Goal: Task Accomplishment & Management: Use online tool/utility

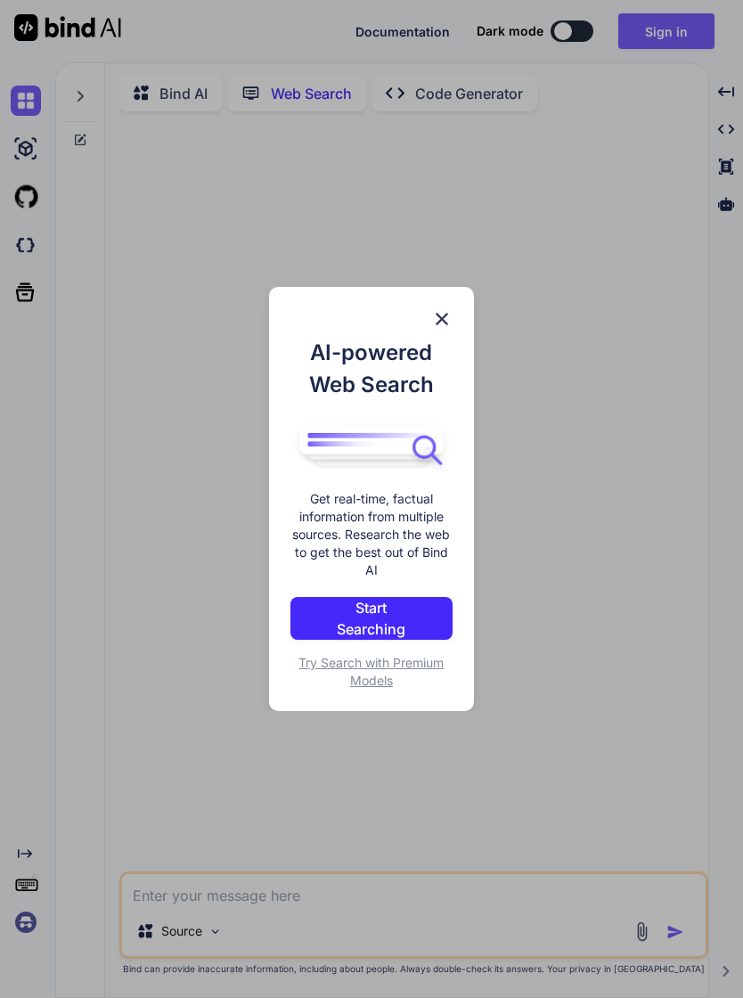
type textarea "x"
click at [444, 313] on img at bounding box center [441, 318] width 21 height 21
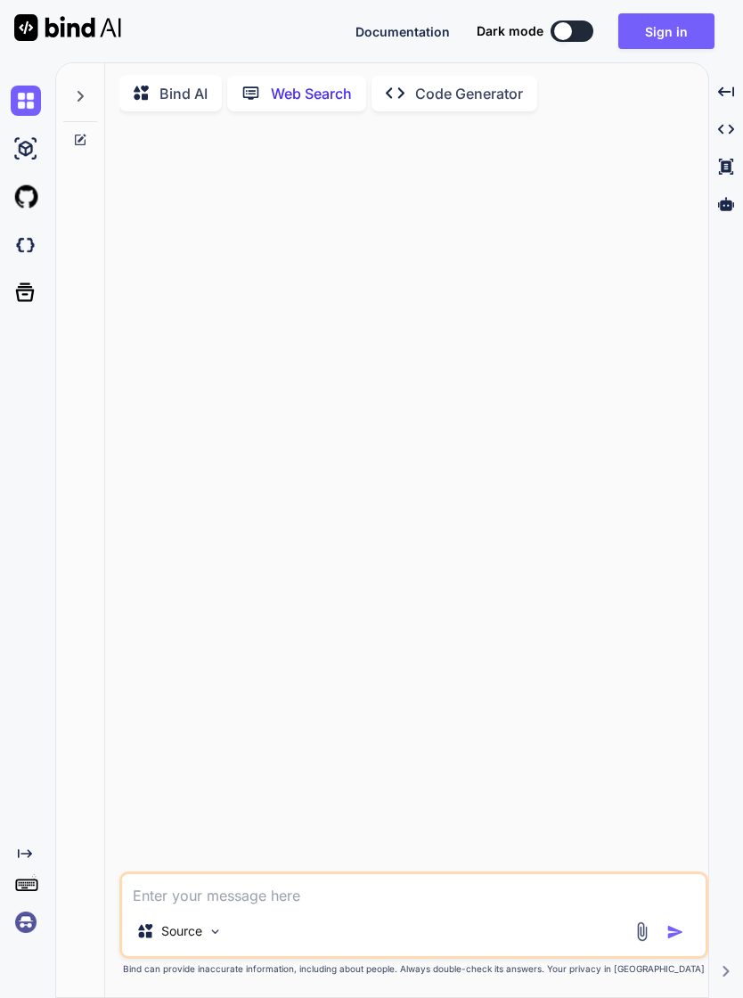
click at [680, 36] on button "Sign in" at bounding box center [666, 31] width 96 height 36
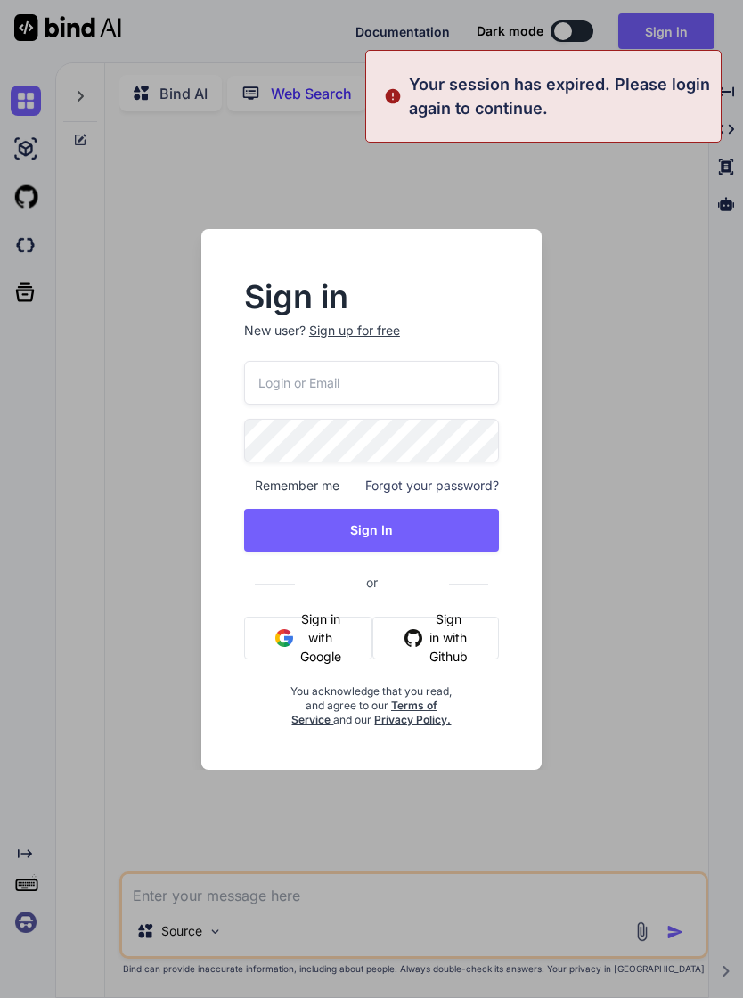
click at [347, 388] on input "email" at bounding box center [371, 383] width 255 height 44
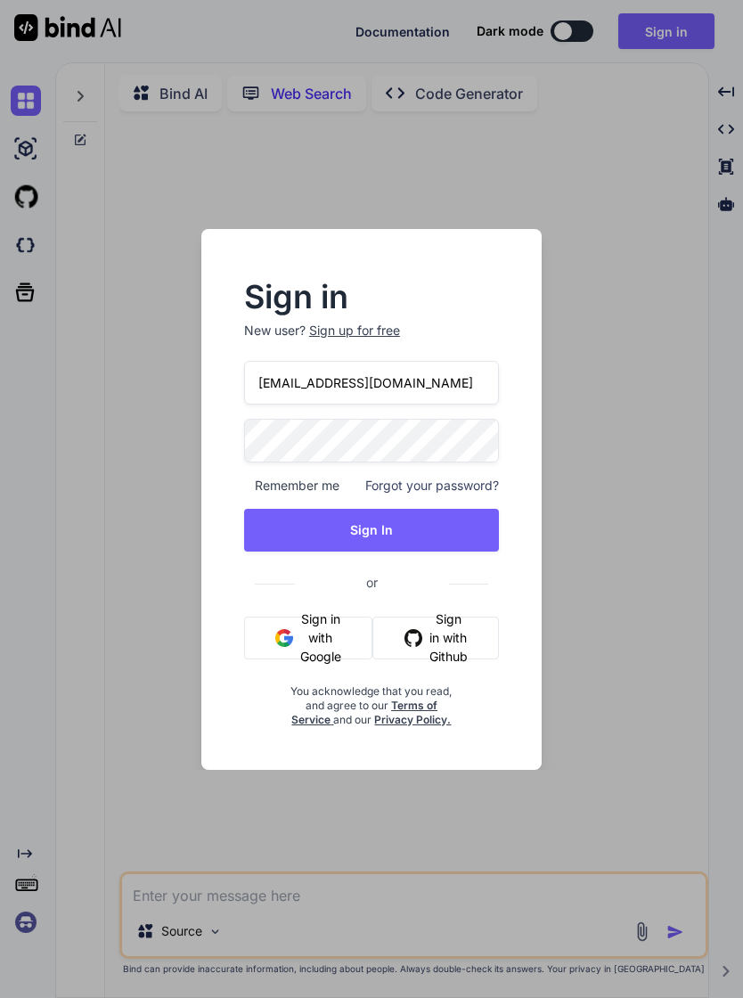
type input "[EMAIL_ADDRESS][DOMAIN_NAME]"
click at [450, 535] on button "Sign In" at bounding box center [371, 530] width 255 height 43
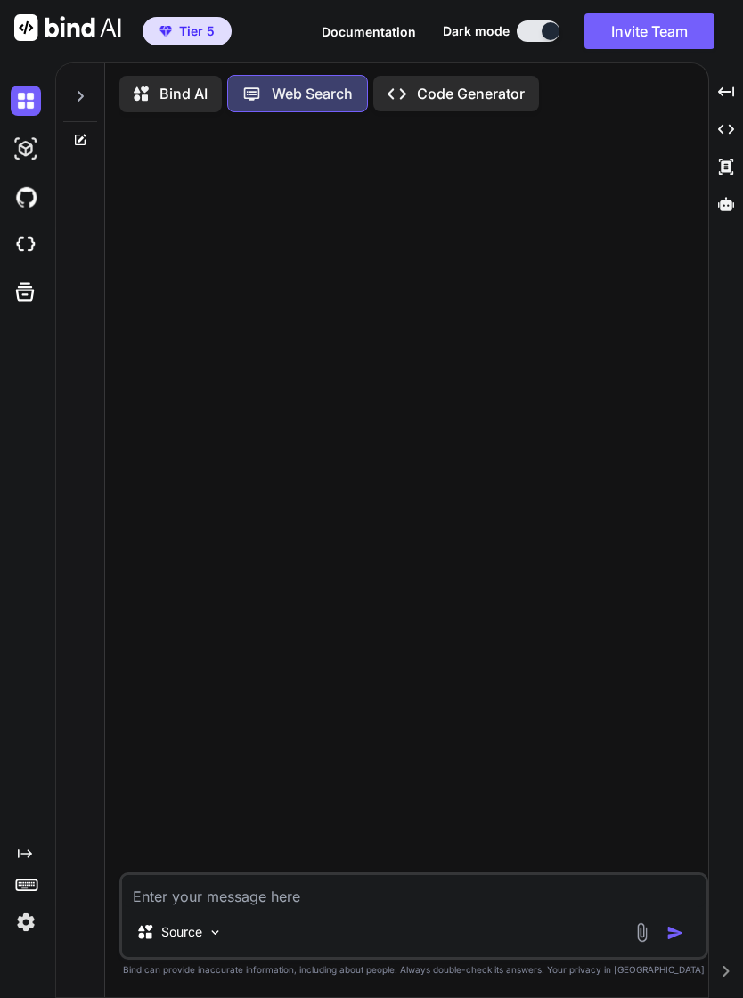
click at [25, 247] on img at bounding box center [26, 245] width 30 height 30
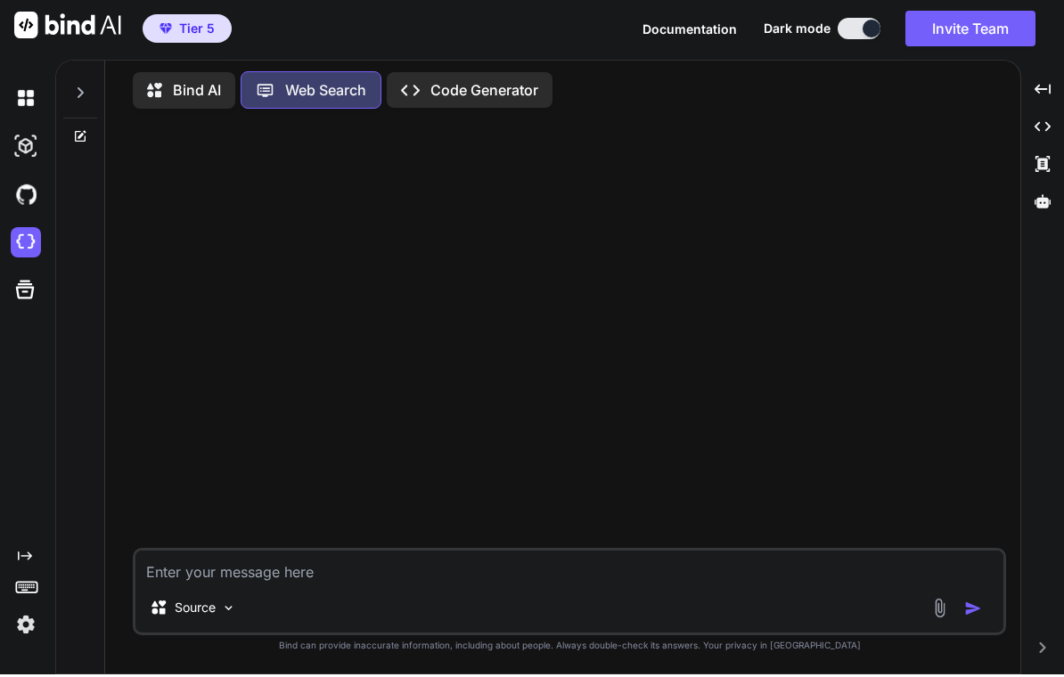
scroll to position [30, 0]
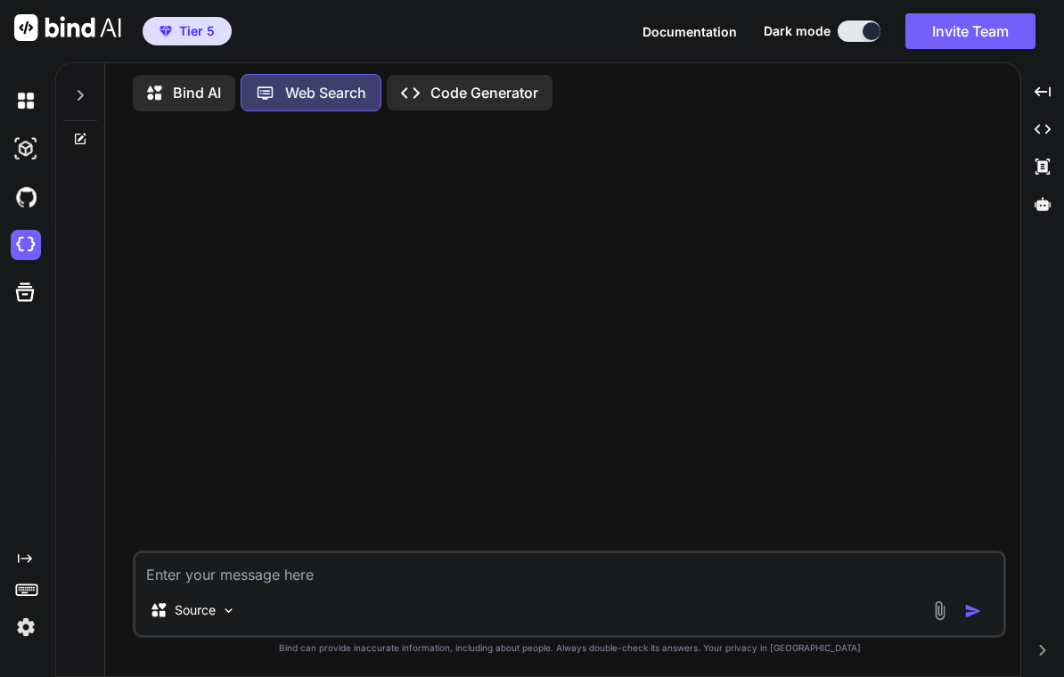
click at [226, 603] on img at bounding box center [228, 610] width 15 height 15
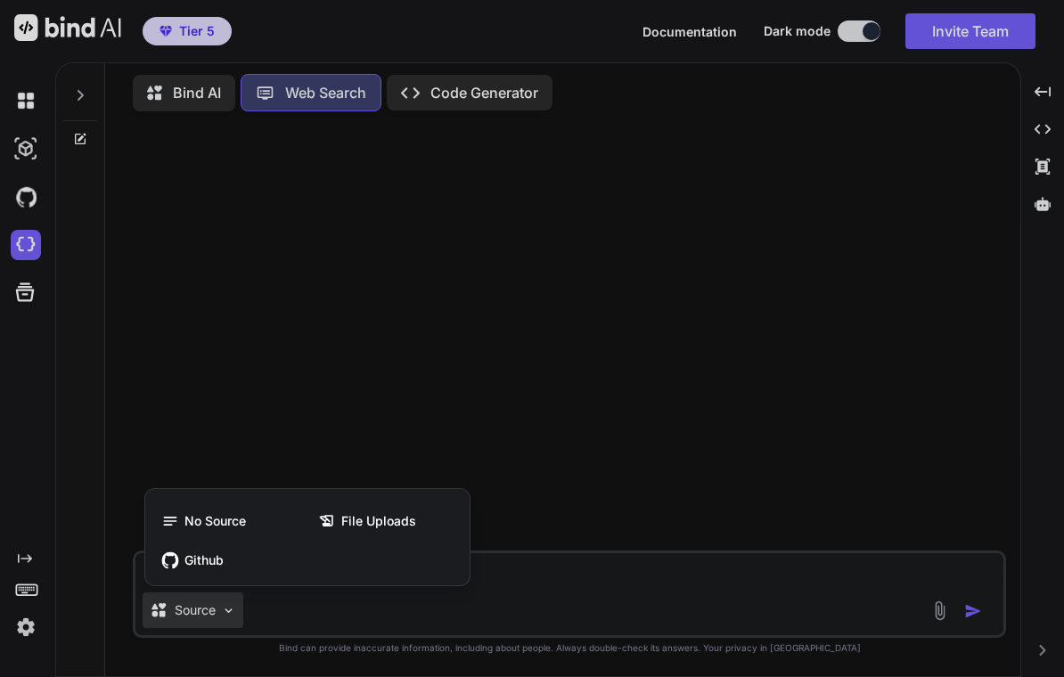
click at [473, 376] on div at bounding box center [532, 338] width 1064 height 677
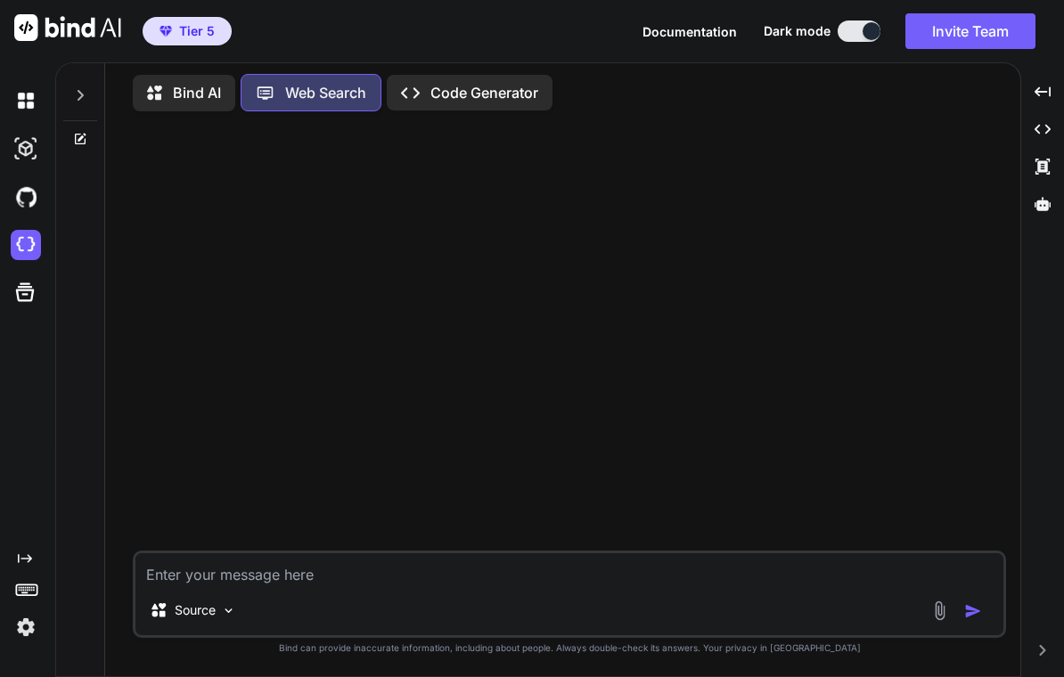
scroll to position [0, 0]
click at [35, 101] on img at bounding box center [26, 101] width 30 height 30
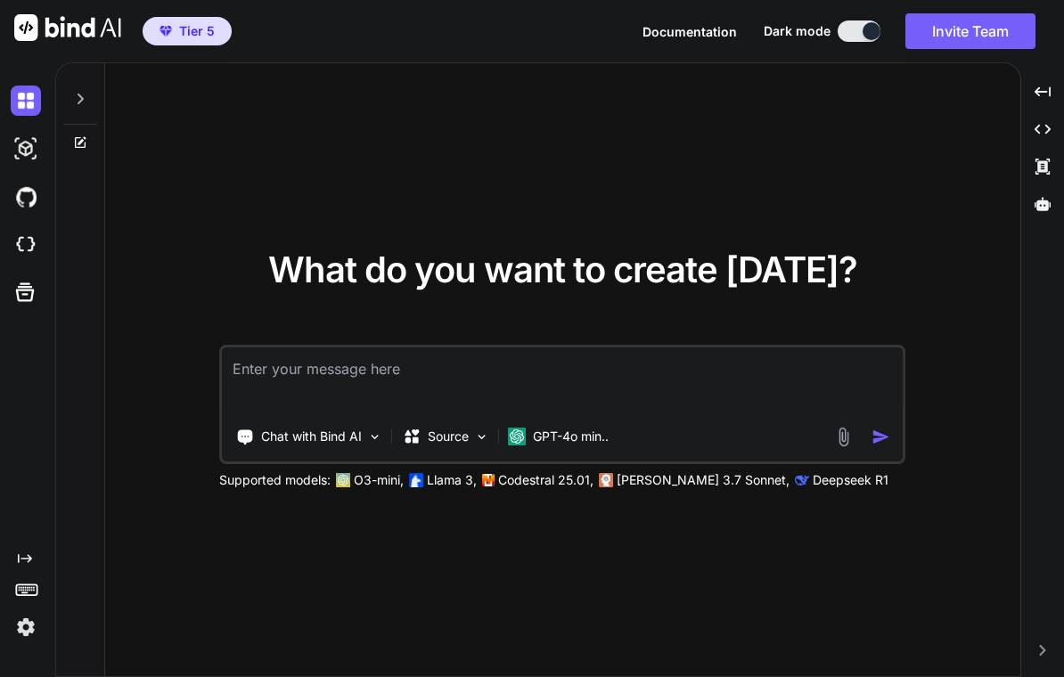
click at [593, 445] on p "GPT-4o min.." at bounding box center [571, 437] width 76 height 18
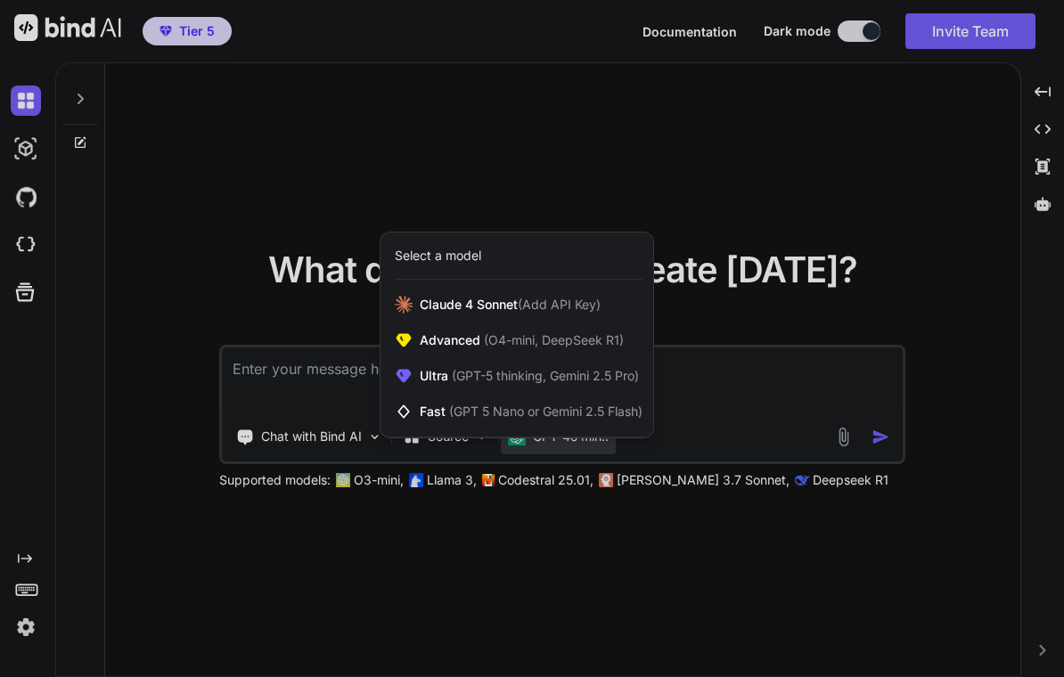
click at [605, 383] on span "(GPT-5 thinking, Gemini 2.5 Pro)" at bounding box center [543, 375] width 191 height 15
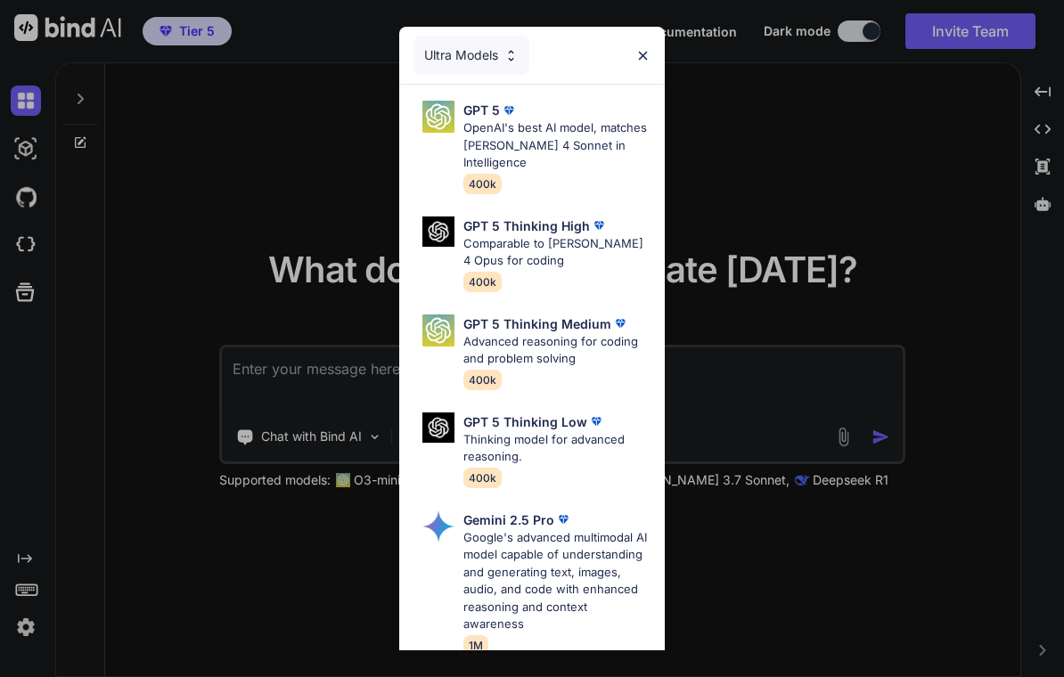
scroll to position [-1, 0]
click at [742, 360] on div "Ultra Models GPT 5 OpenAI's best AI model, matches [PERSON_NAME] 4 Sonnet in In…" at bounding box center [532, 338] width 1064 height 677
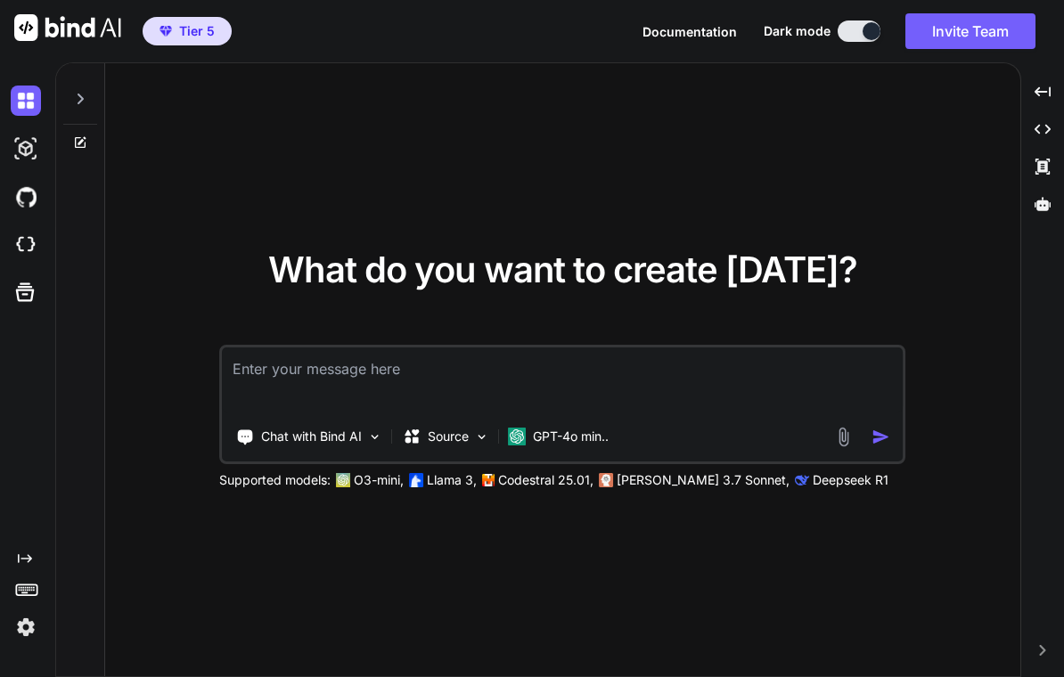
click at [580, 445] on p "GPT-4o min.." at bounding box center [571, 437] width 76 height 18
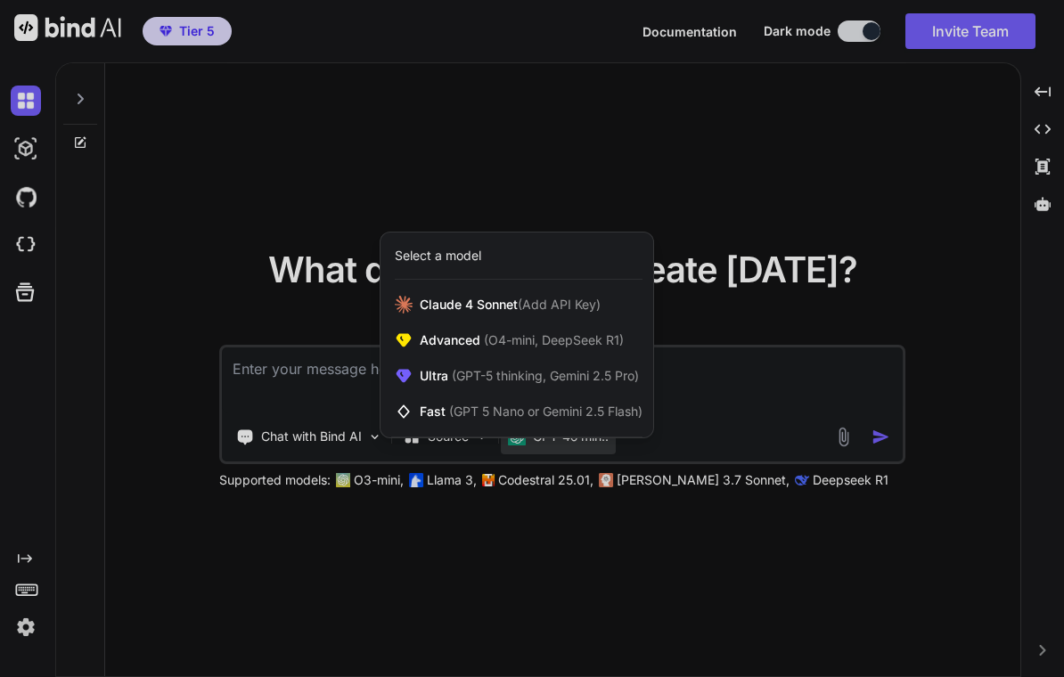
click at [577, 312] on span "(Add API Key)" at bounding box center [559, 304] width 83 height 15
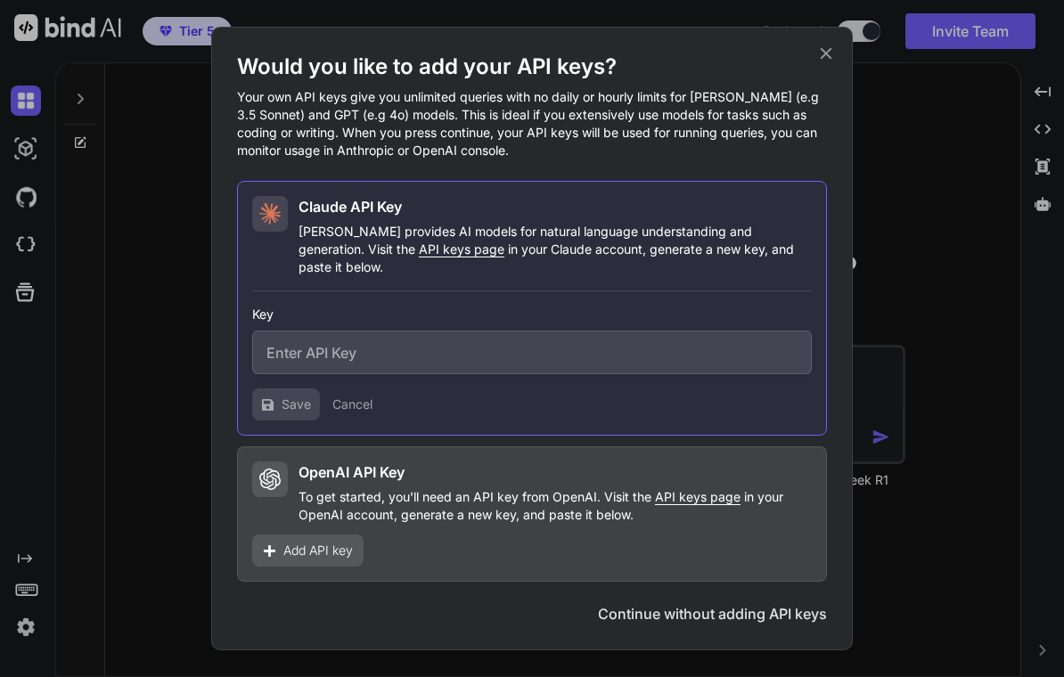
click at [742, 63] on icon at bounding box center [826, 54] width 20 height 20
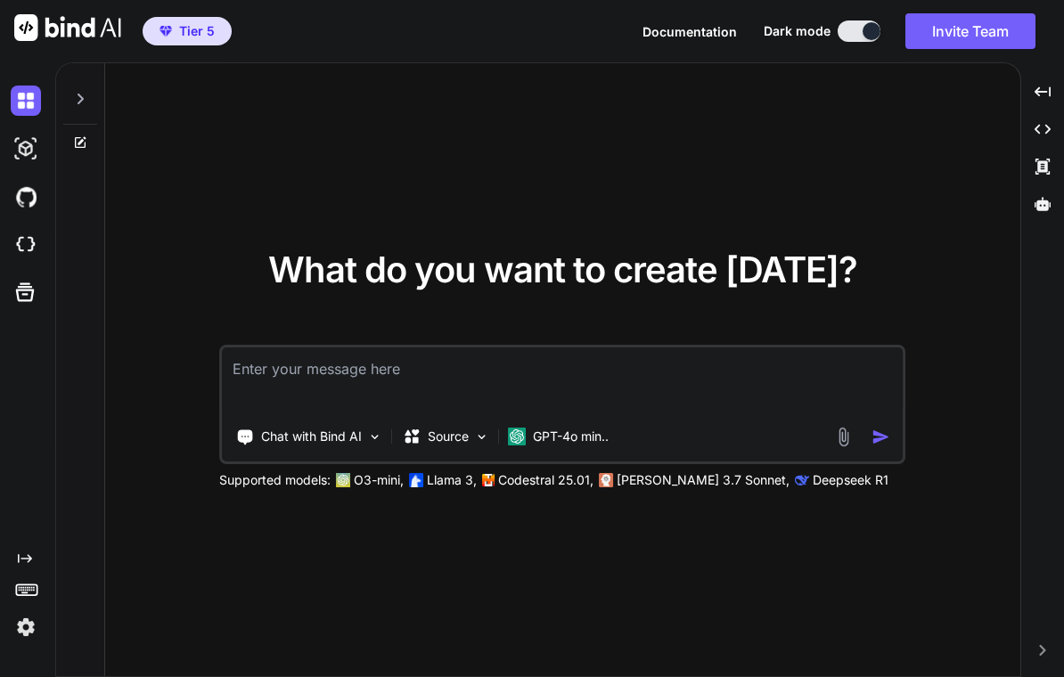
click at [573, 445] on p "GPT-4o min.." at bounding box center [571, 437] width 76 height 18
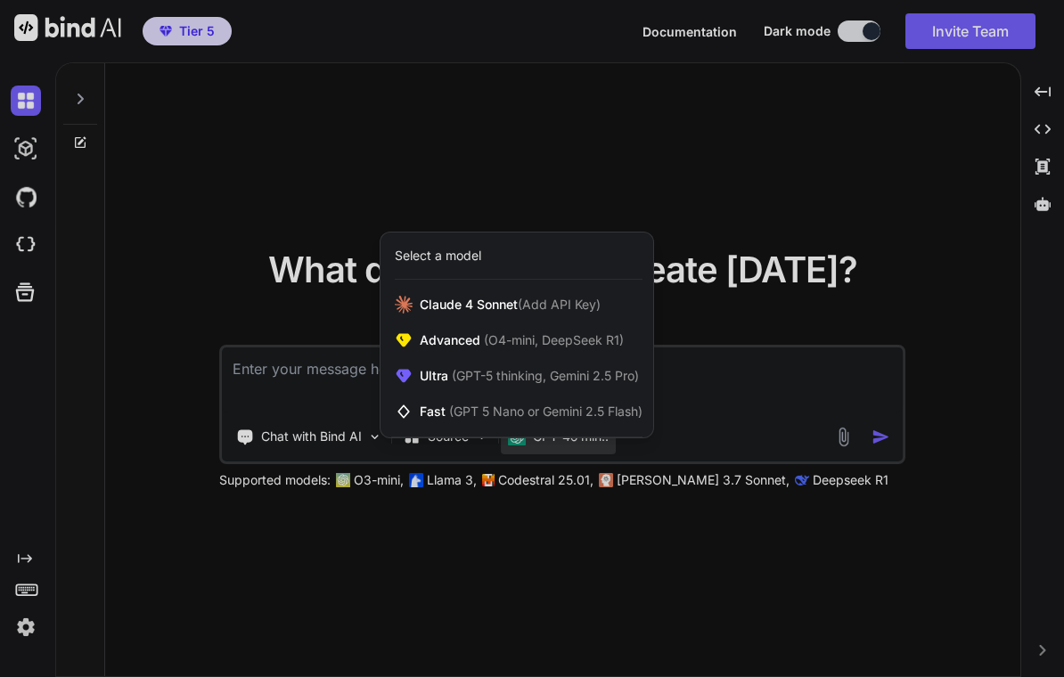
click at [568, 312] on span "(Add API Key)" at bounding box center [559, 304] width 83 height 15
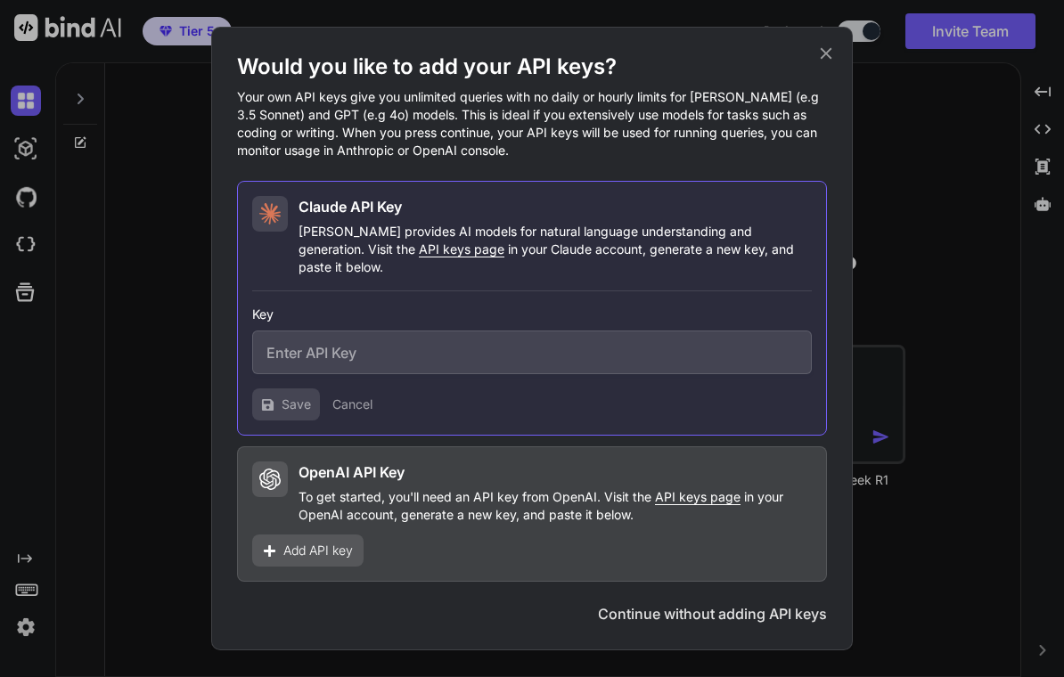
click at [742, 305] on div "Would you like to add your API keys? Your own API keys give you unlimited queri…" at bounding box center [532, 338] width 1064 height 677
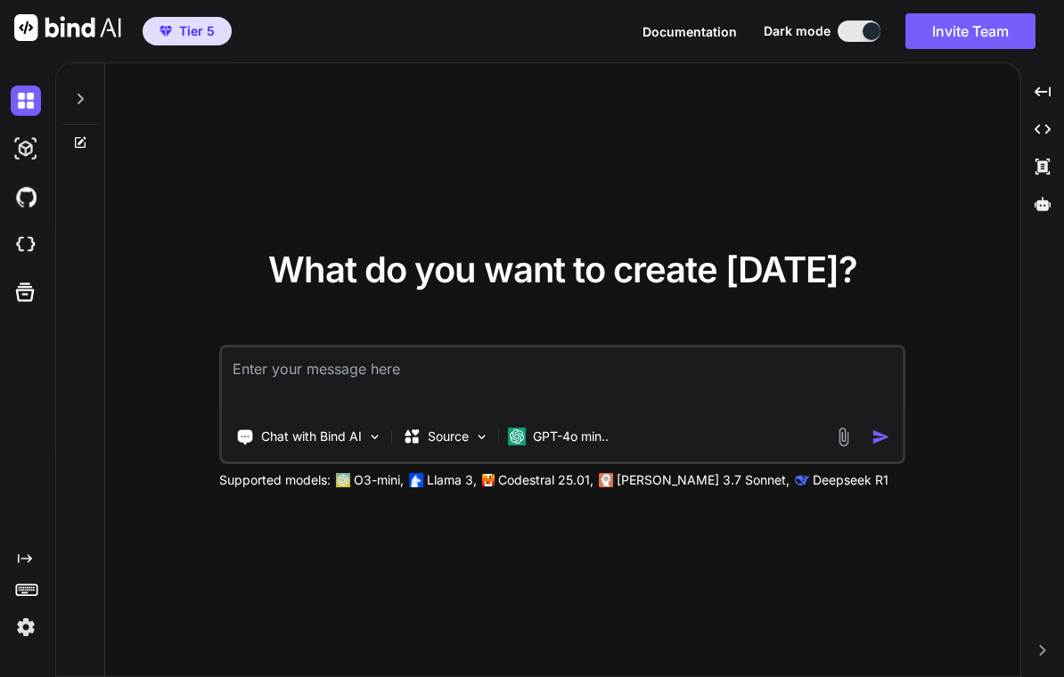
click at [557, 445] on p "GPT-4o min.." at bounding box center [571, 437] width 76 height 18
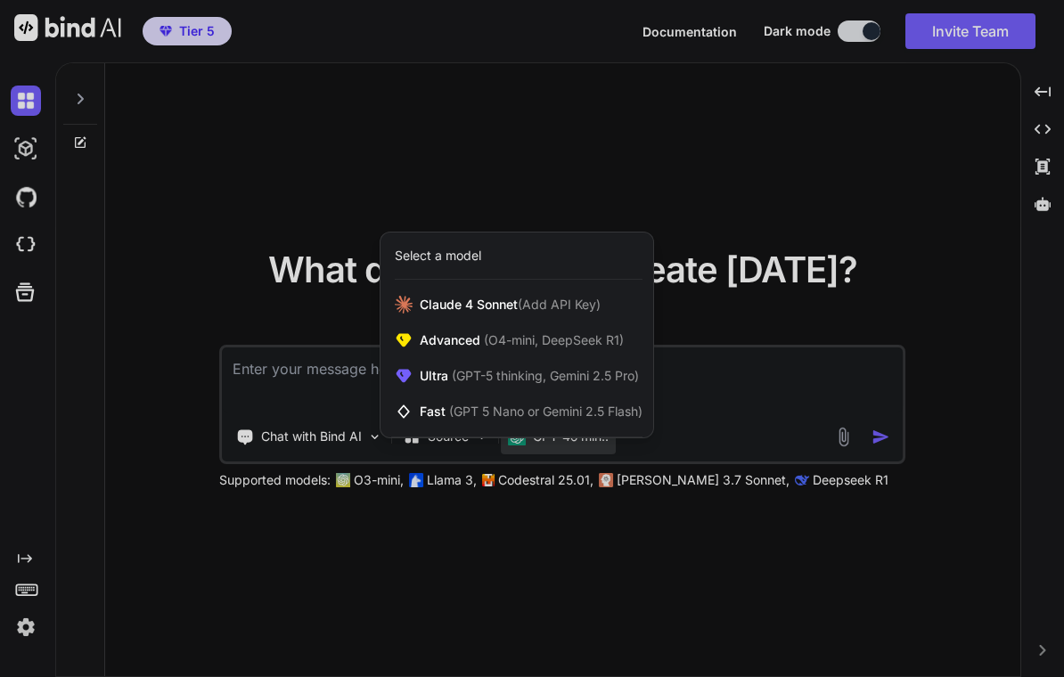
click at [573, 347] on span "(O4-mini, DeepSeek R1)" at bounding box center [551, 339] width 143 height 15
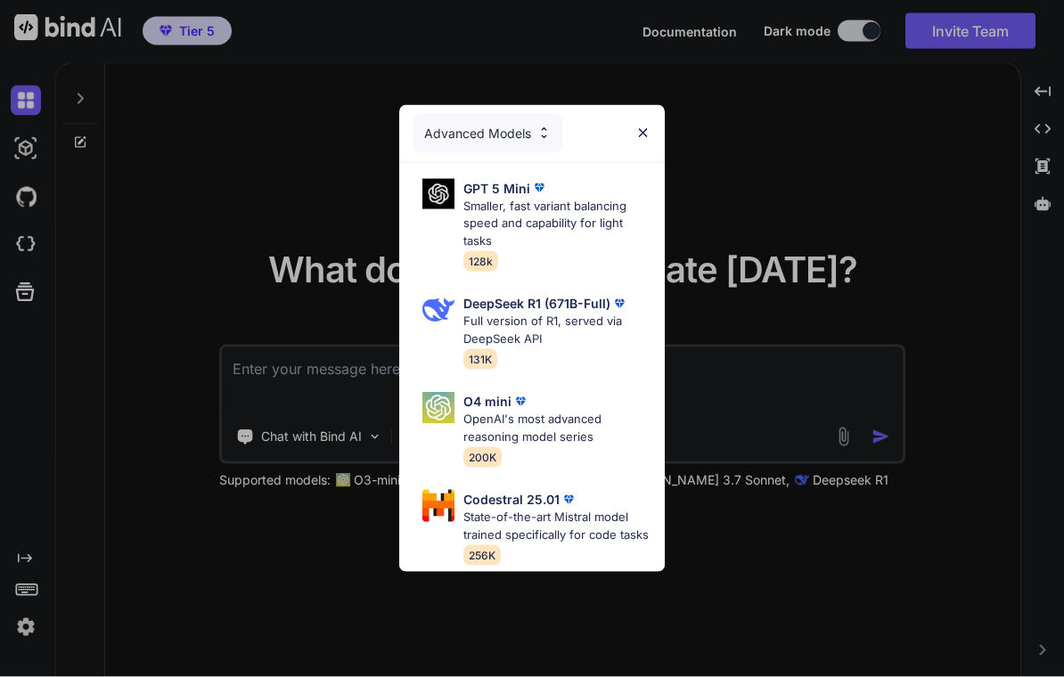
scroll to position [0, 0]
click at [648, 129] on img at bounding box center [642, 133] width 15 height 15
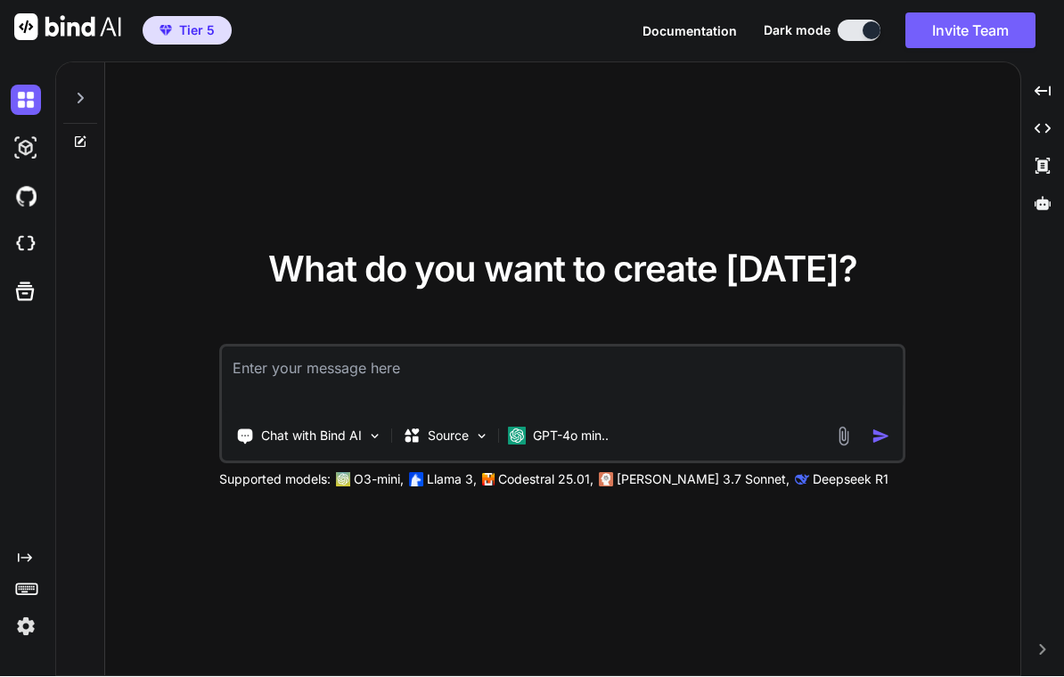
scroll to position [12, 0]
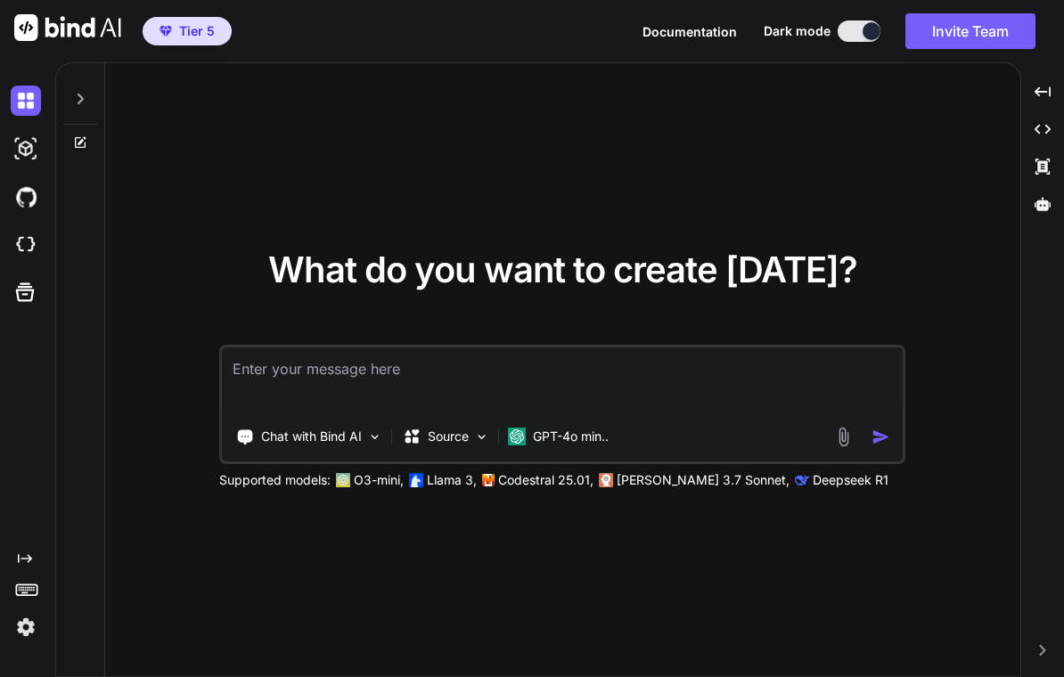
click at [568, 445] on p "GPT-4o min.." at bounding box center [571, 437] width 76 height 18
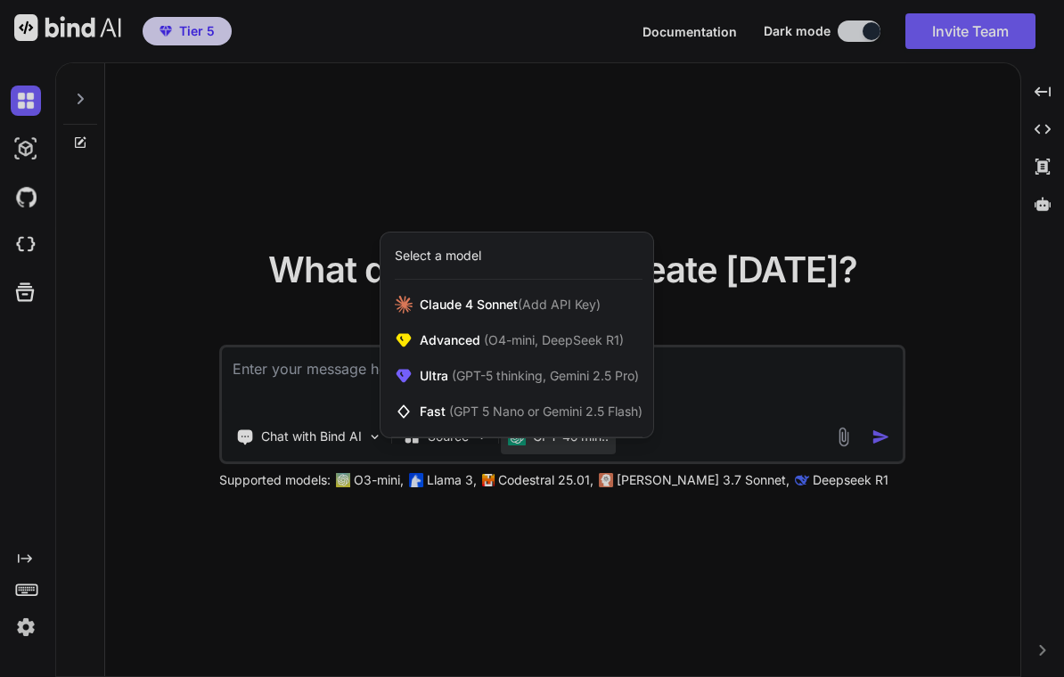
click at [569, 377] on span "(GPT-5 thinking, Gemini 2.5 Pro)" at bounding box center [543, 375] width 191 height 15
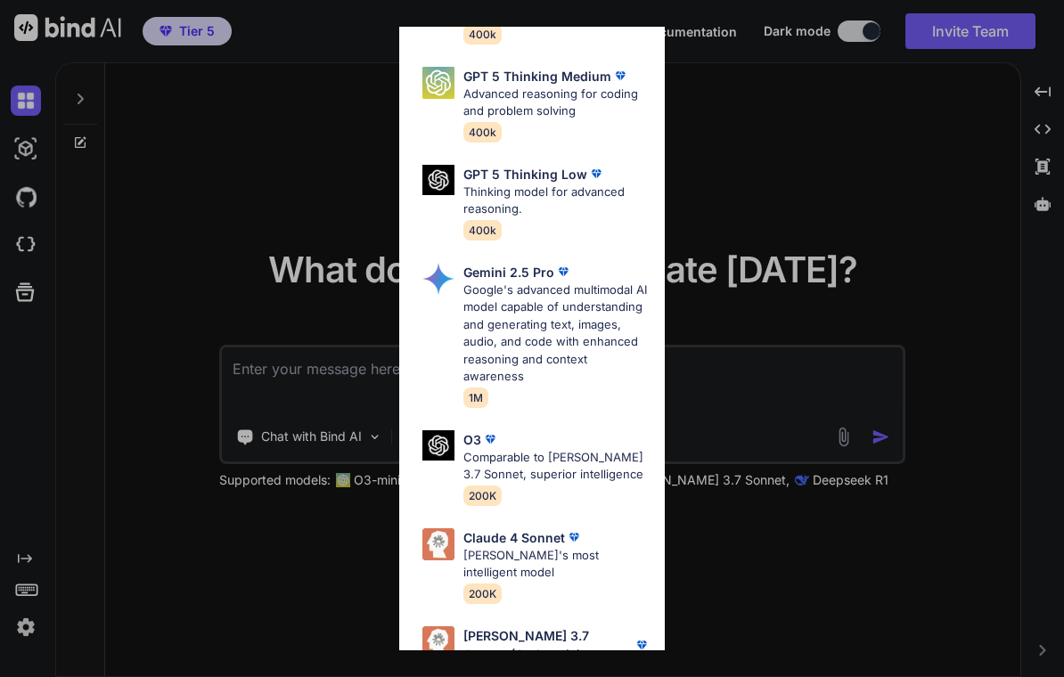
scroll to position [247, 0]
click at [555, 548] on p "[PERSON_NAME]'s most intelligent model" at bounding box center [557, 565] width 188 height 35
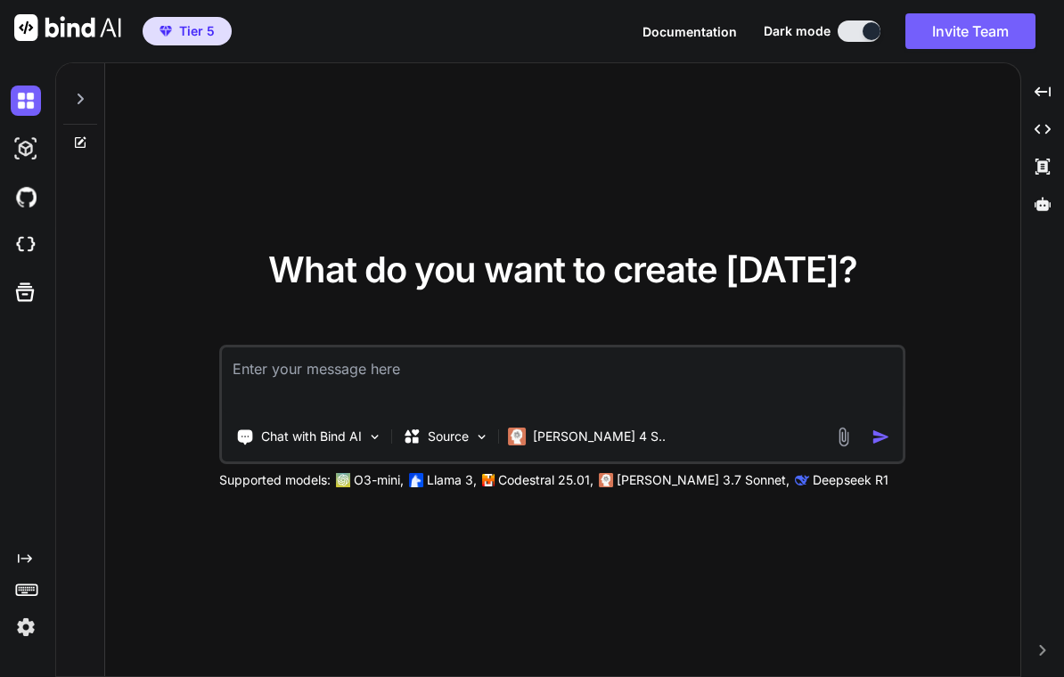
scroll to position [0, 0]
click at [742, 490] on div "What do you want to create [DATE]? Chat with Bind AI Source [PERSON_NAME] 4 S..…" at bounding box center [562, 370] width 915 height 615
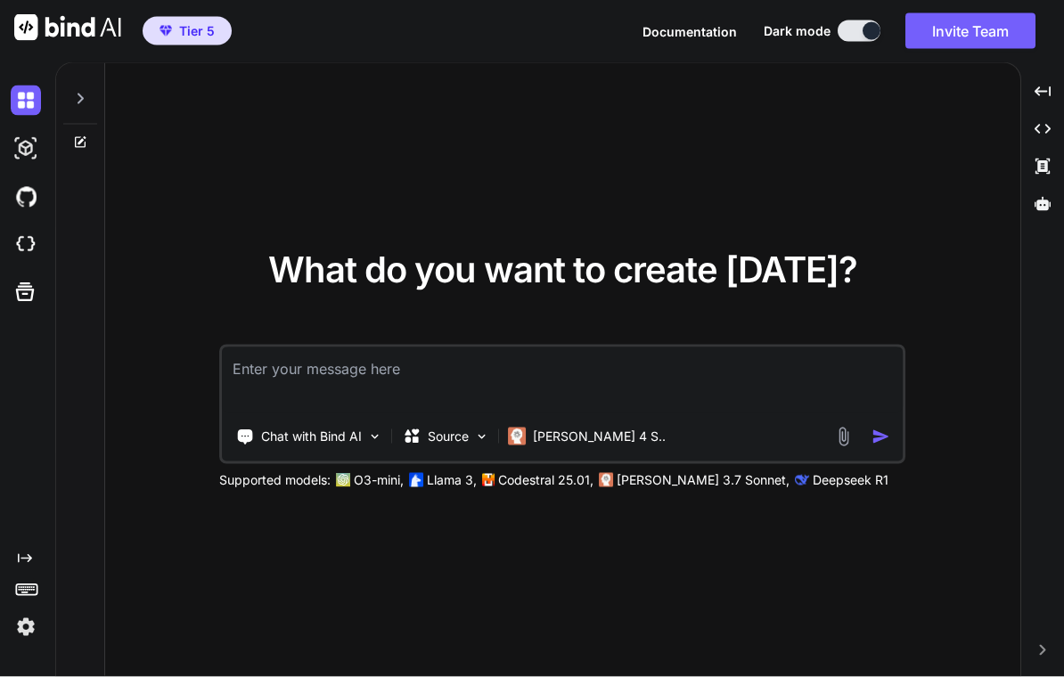
click at [575, 436] on p "[PERSON_NAME] 4 S.." at bounding box center [599, 437] width 133 height 18
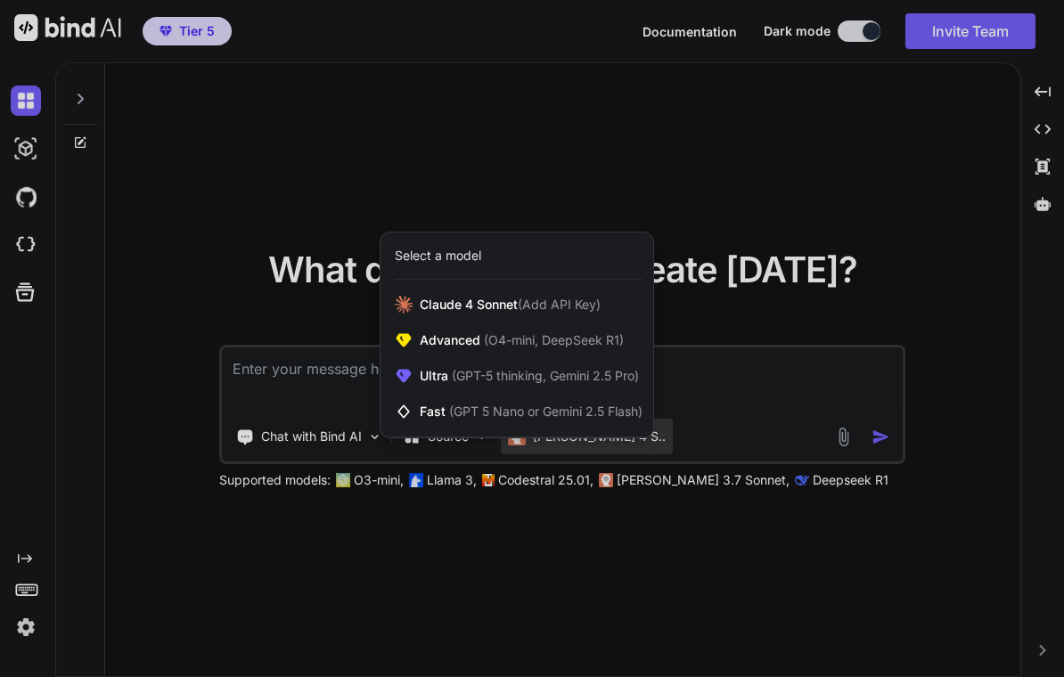
click at [596, 380] on span "(GPT-5 thinking, Gemini 2.5 Pro)" at bounding box center [543, 375] width 191 height 15
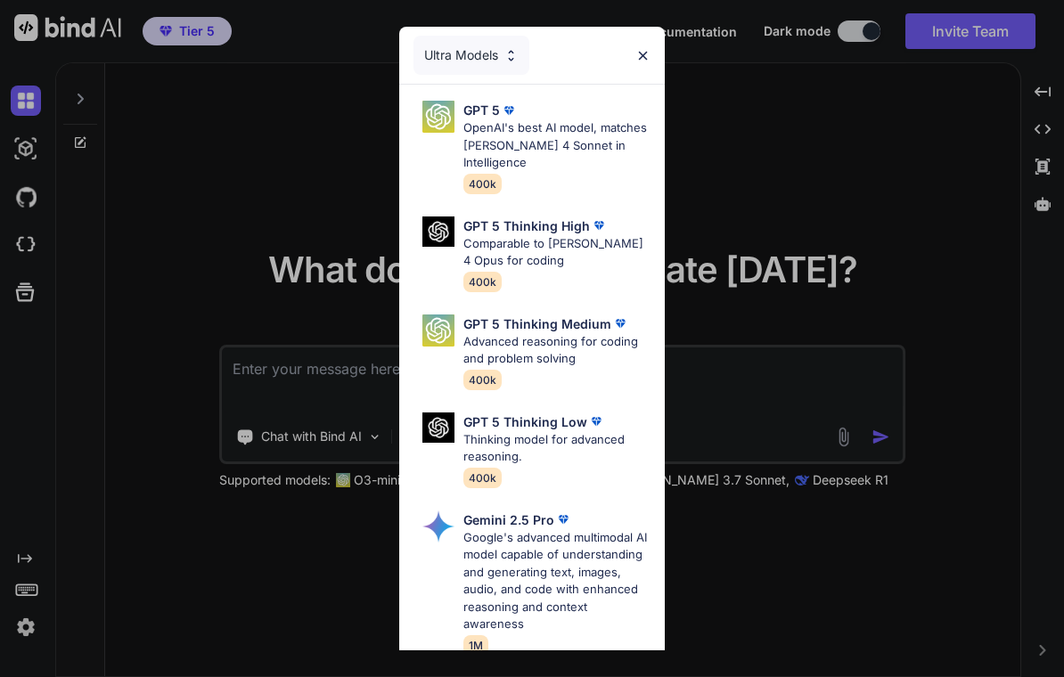
scroll to position [0, 0]
click at [645, 58] on img at bounding box center [642, 55] width 15 height 15
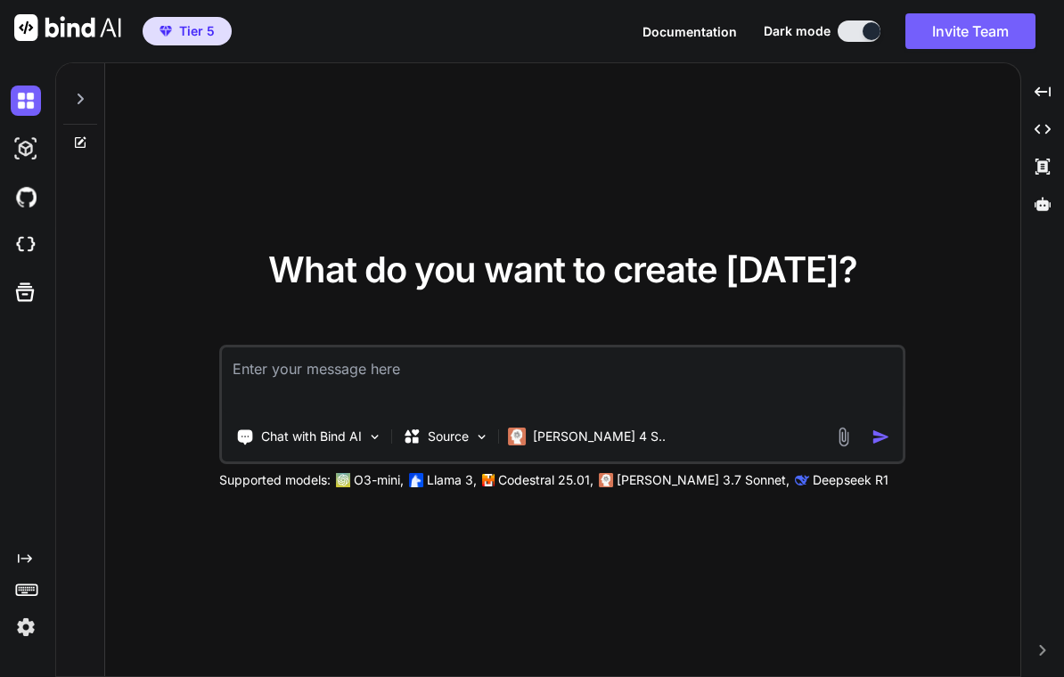
click at [573, 436] on p "[PERSON_NAME] 4 S.." at bounding box center [599, 437] width 133 height 18
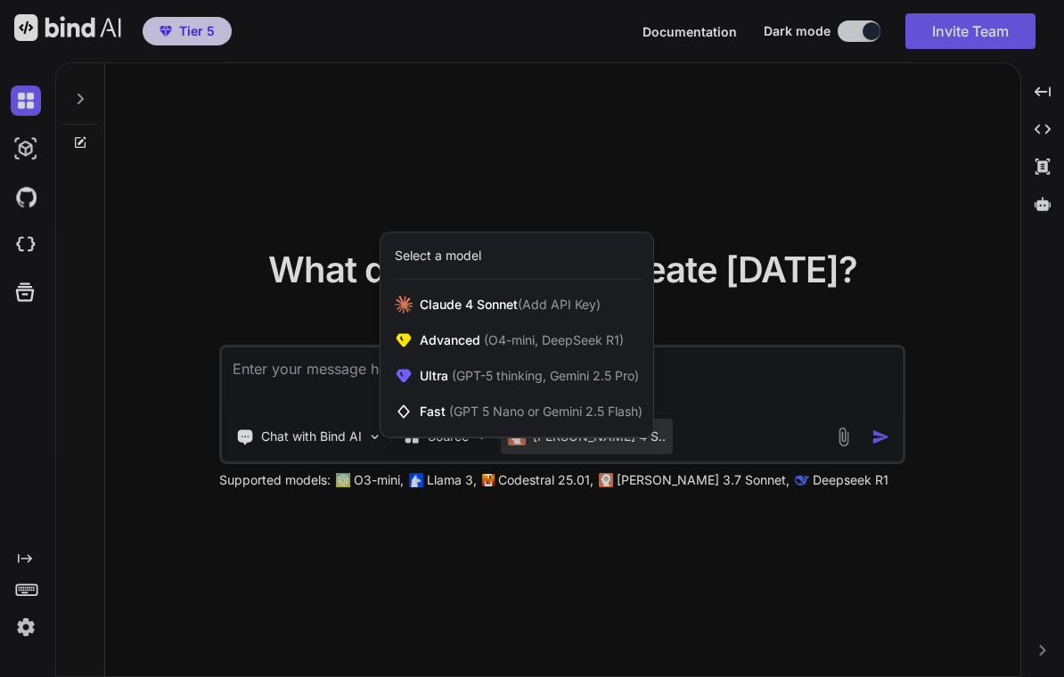
click at [592, 340] on span "(O4-mini, DeepSeek R1)" at bounding box center [551, 339] width 143 height 15
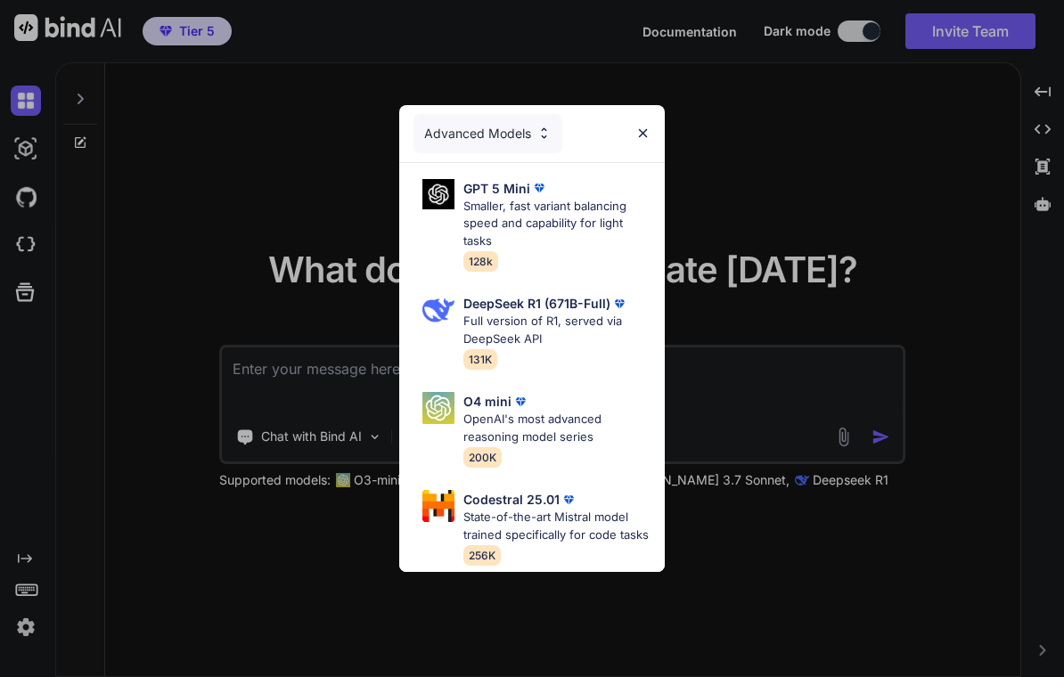
click at [551, 325] on p "Full version of R1, served via DeepSeek API" at bounding box center [557, 330] width 188 height 35
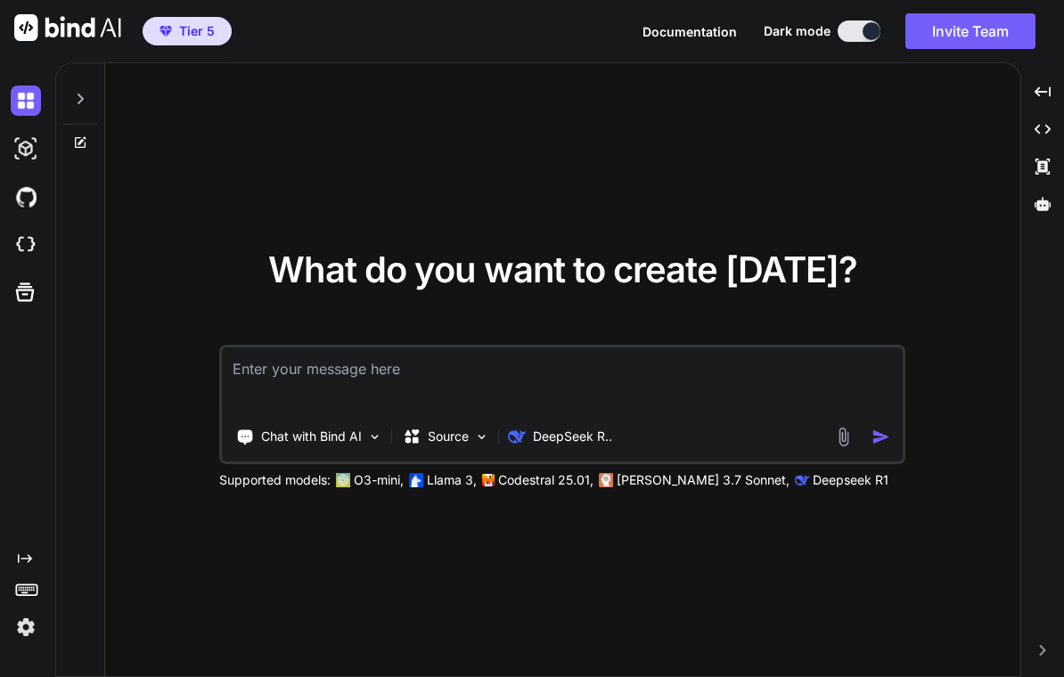
click at [592, 441] on p "DeepSeek R.." at bounding box center [572, 437] width 79 height 18
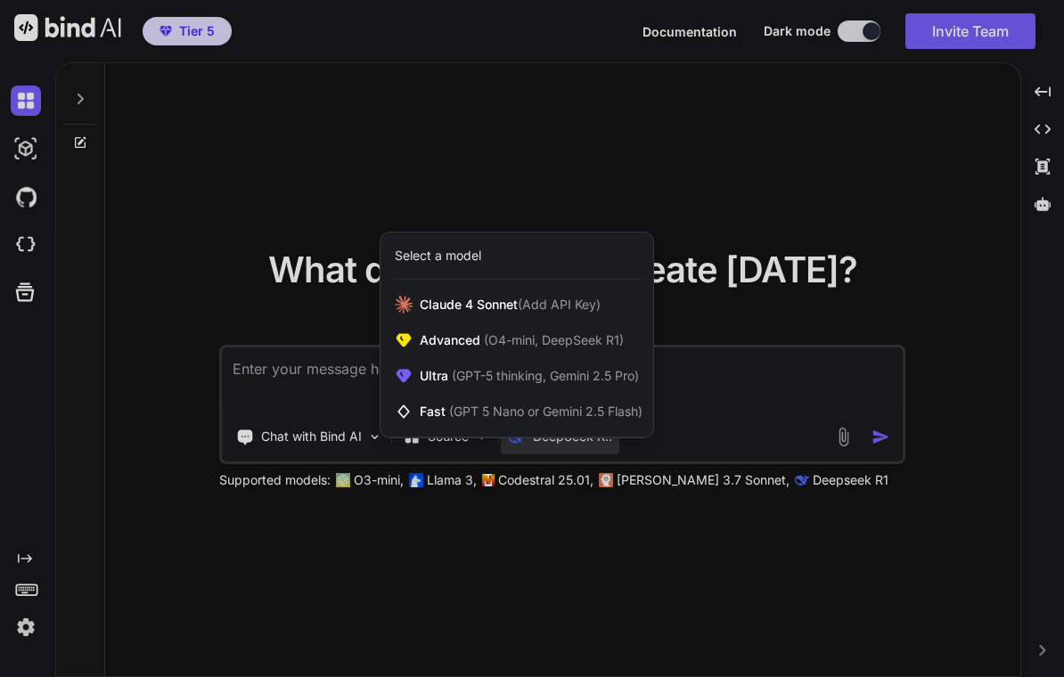
click at [584, 371] on span "(GPT-5 thinking, Gemini 2.5 Pro)" at bounding box center [543, 375] width 191 height 15
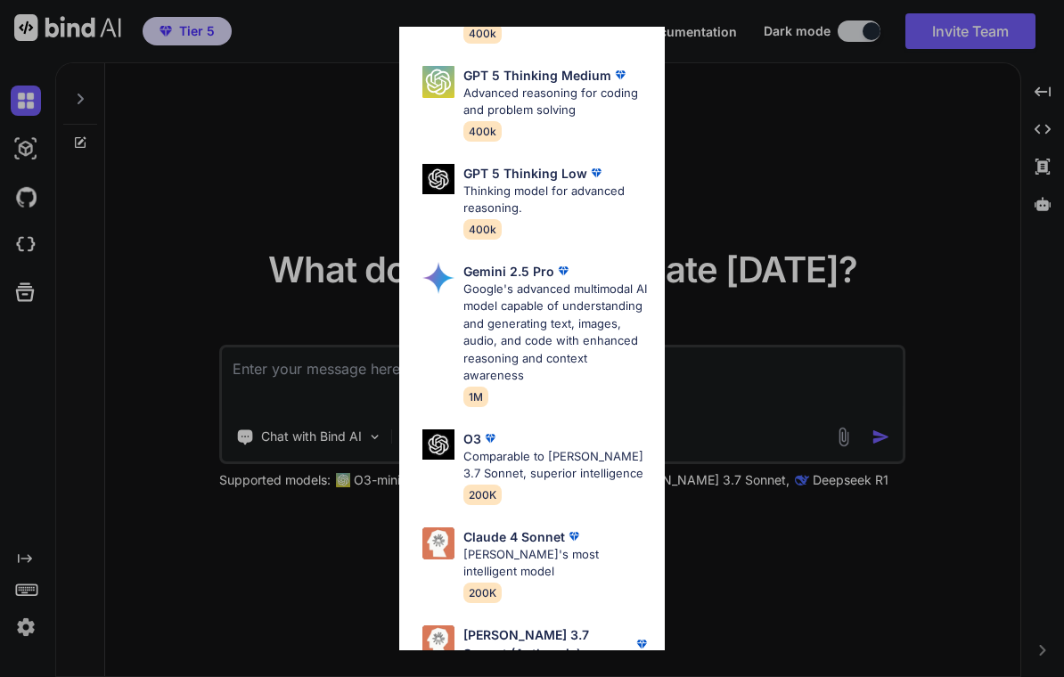
scroll to position [247, 0]
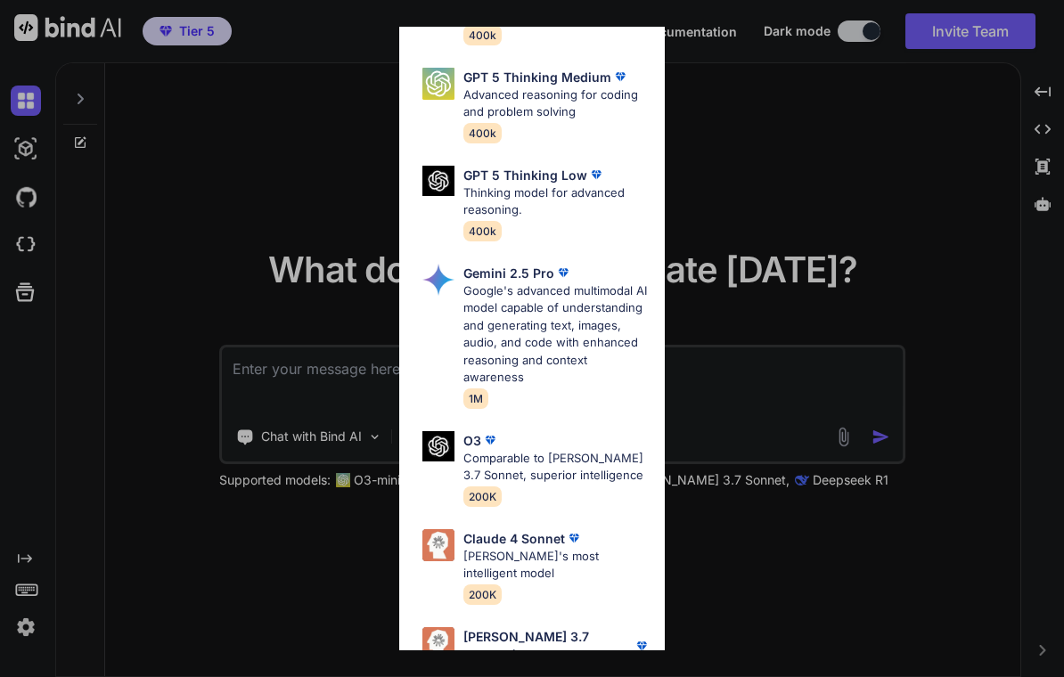
click at [560, 548] on p "[PERSON_NAME]'s most intelligent model" at bounding box center [557, 565] width 188 height 35
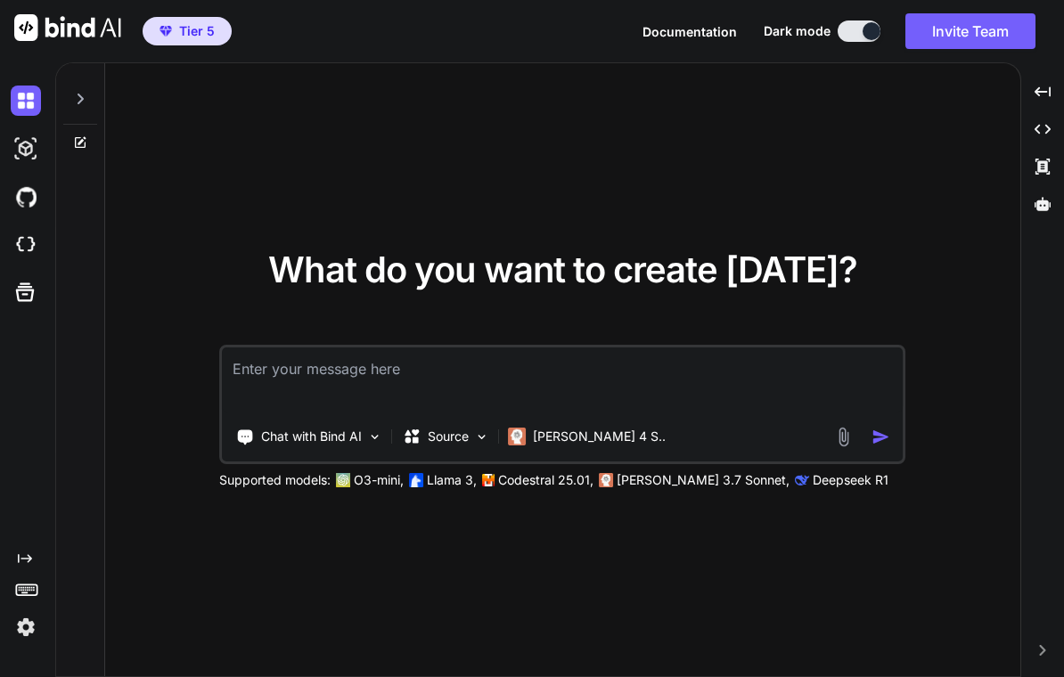
click at [362, 431] on p "Chat with Bind AI" at bounding box center [311, 437] width 101 height 18
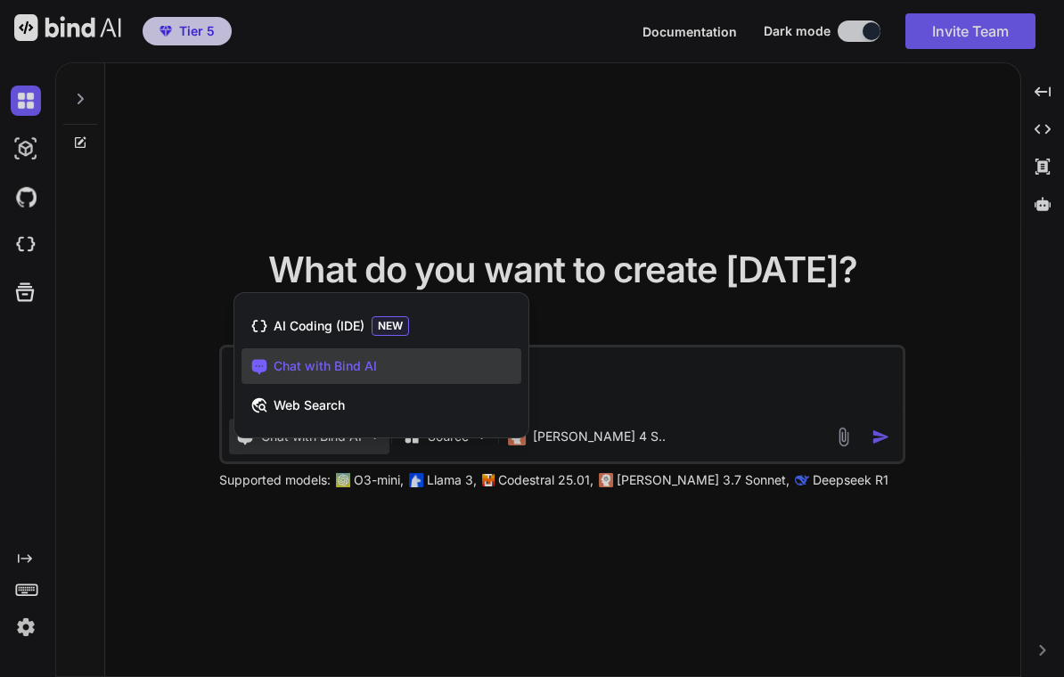
click at [728, 165] on div at bounding box center [532, 338] width 1064 height 677
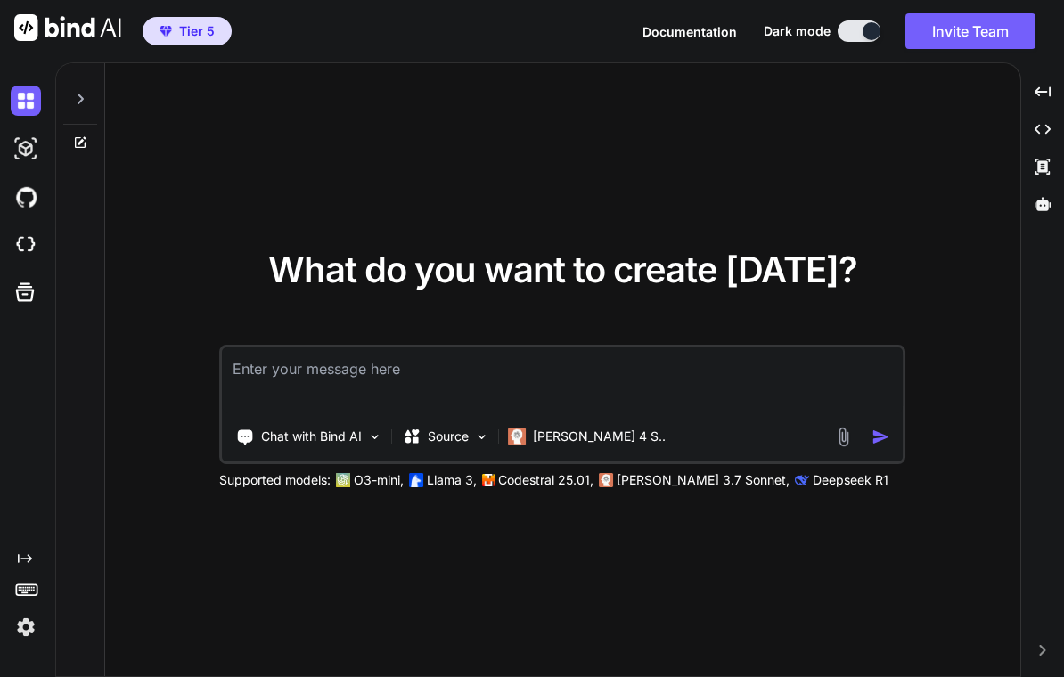
scroll to position [0, 0]
click at [192, 42] on button "Tier 5" at bounding box center [187, 31] width 89 height 29
click at [187, 27] on span "Tier 5" at bounding box center [197, 31] width 36 height 18
click at [184, 25] on span "Tier 5" at bounding box center [197, 31] width 36 height 18
click at [29, 156] on img at bounding box center [26, 149] width 30 height 30
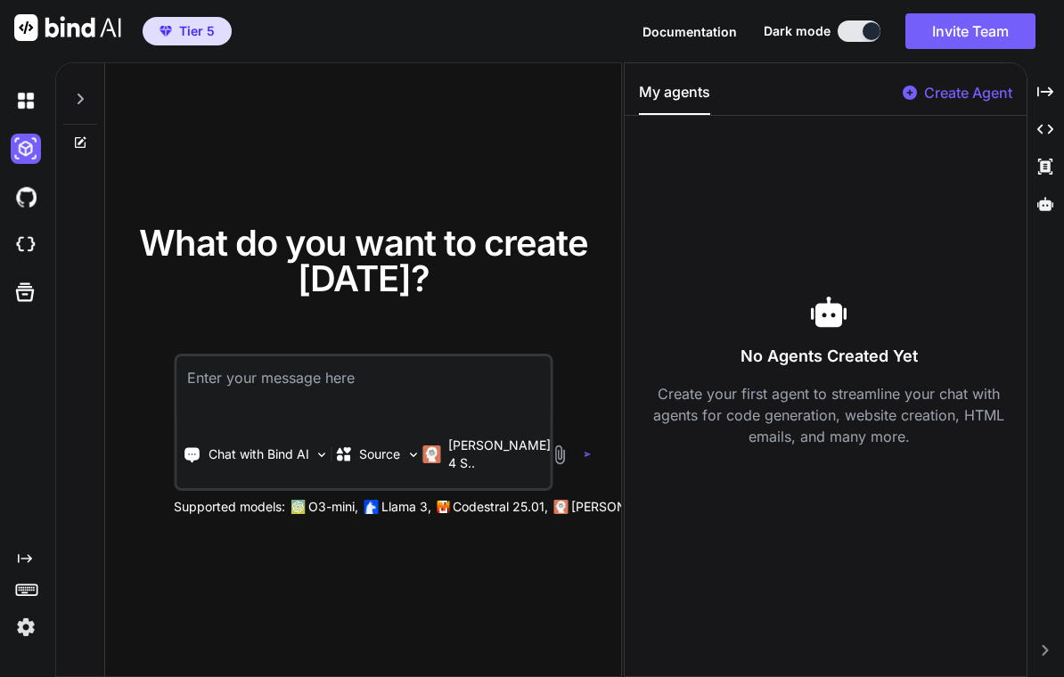
click at [25, 97] on img at bounding box center [26, 101] width 30 height 30
click at [31, 95] on img at bounding box center [26, 101] width 30 height 30
click at [30, 194] on img at bounding box center [26, 197] width 30 height 30
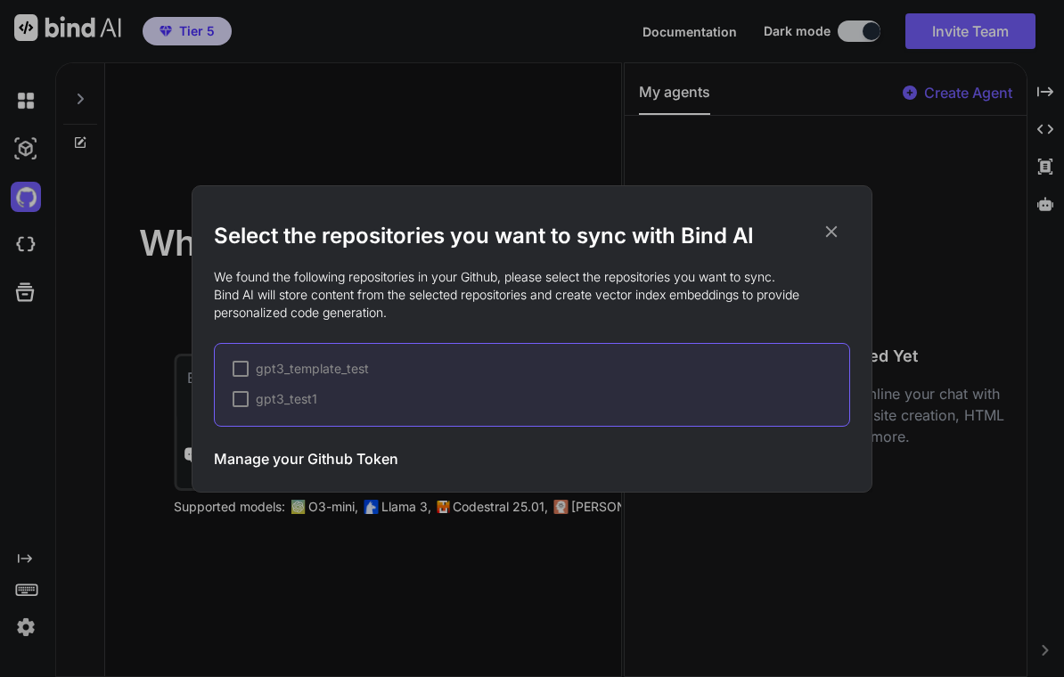
click at [33, 239] on div "Select the repositories you want to sync with Bind AI We found the following re…" at bounding box center [532, 338] width 1064 height 677
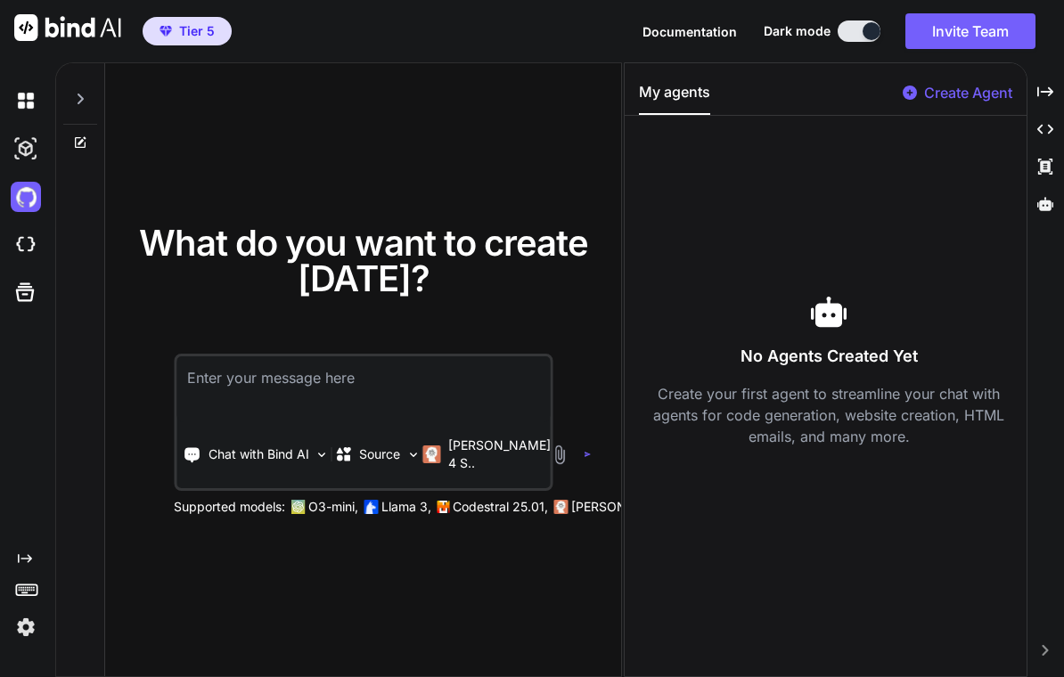
scroll to position [30, 0]
click at [742, 463] on div "No Agents Created Yet Create your first agent to streamline your chat with agen…" at bounding box center [829, 370] width 380 height 481
click at [742, 97] on p "Create Agent" at bounding box center [968, 92] width 88 height 21
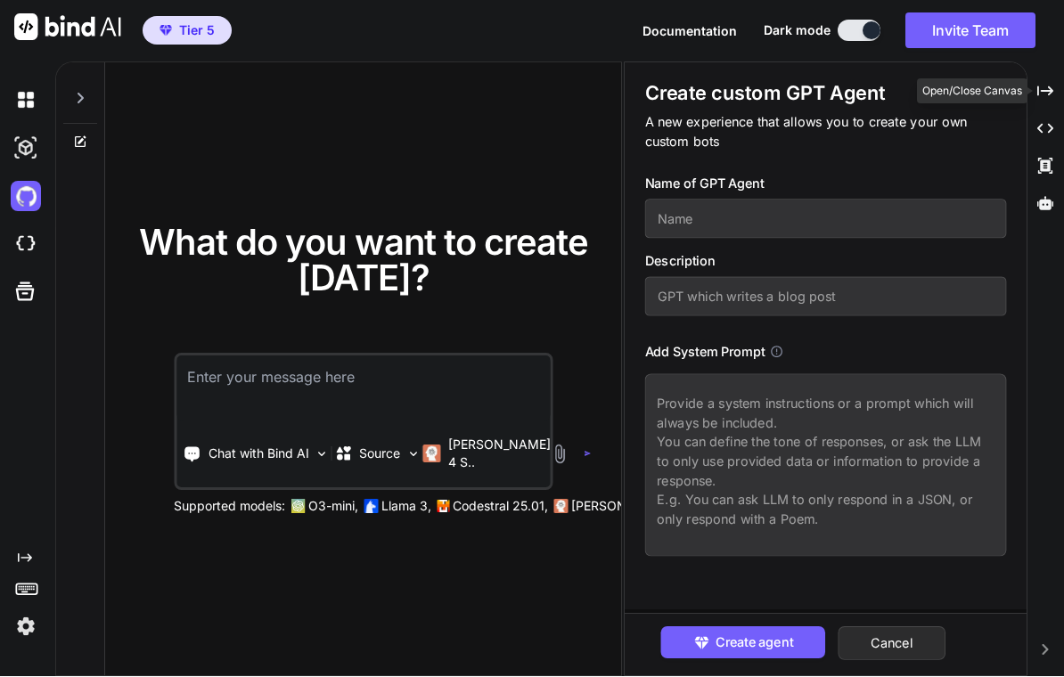
click at [742, 91] on icon at bounding box center [1045, 91] width 16 height 10
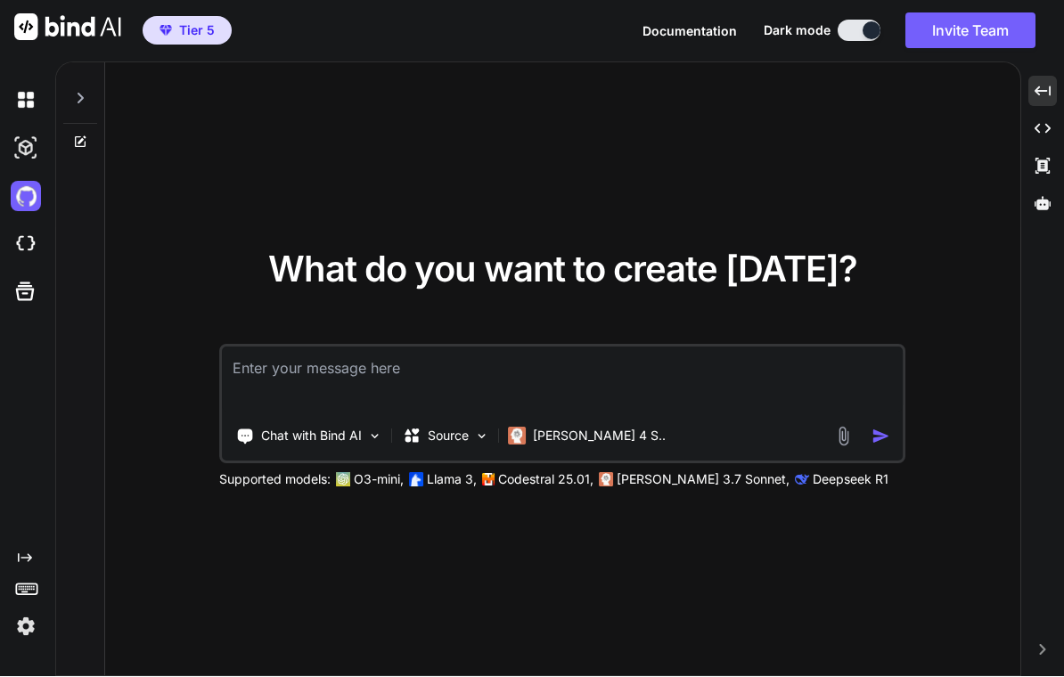
click at [29, 100] on img at bounding box center [26, 101] width 30 height 30
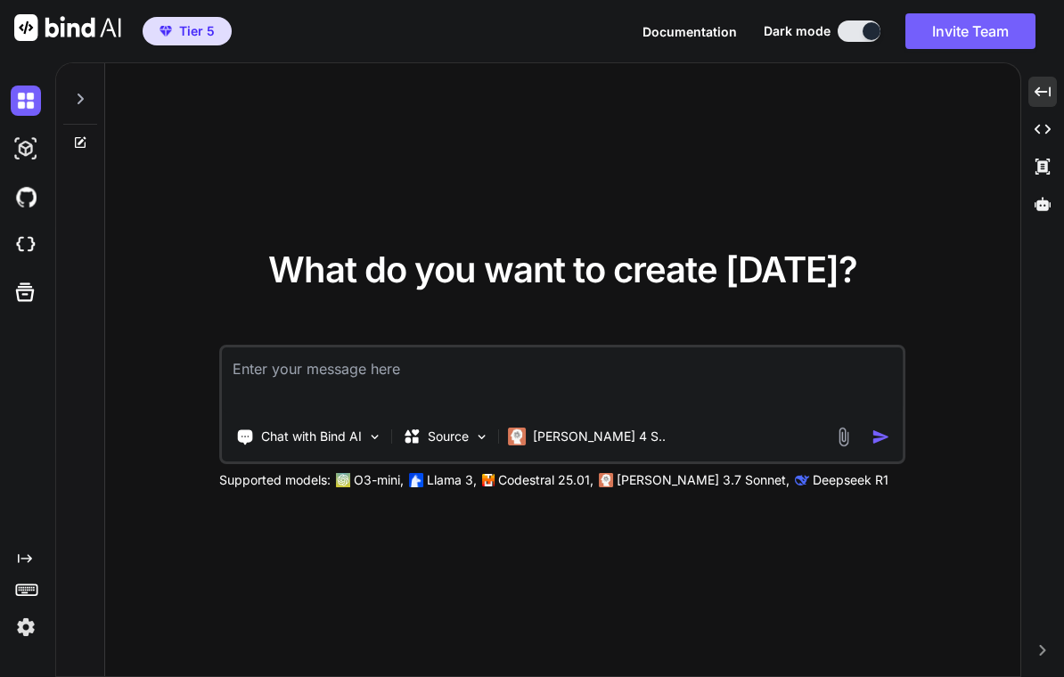
click at [36, 595] on rect at bounding box center [26, 589] width 20 height 11
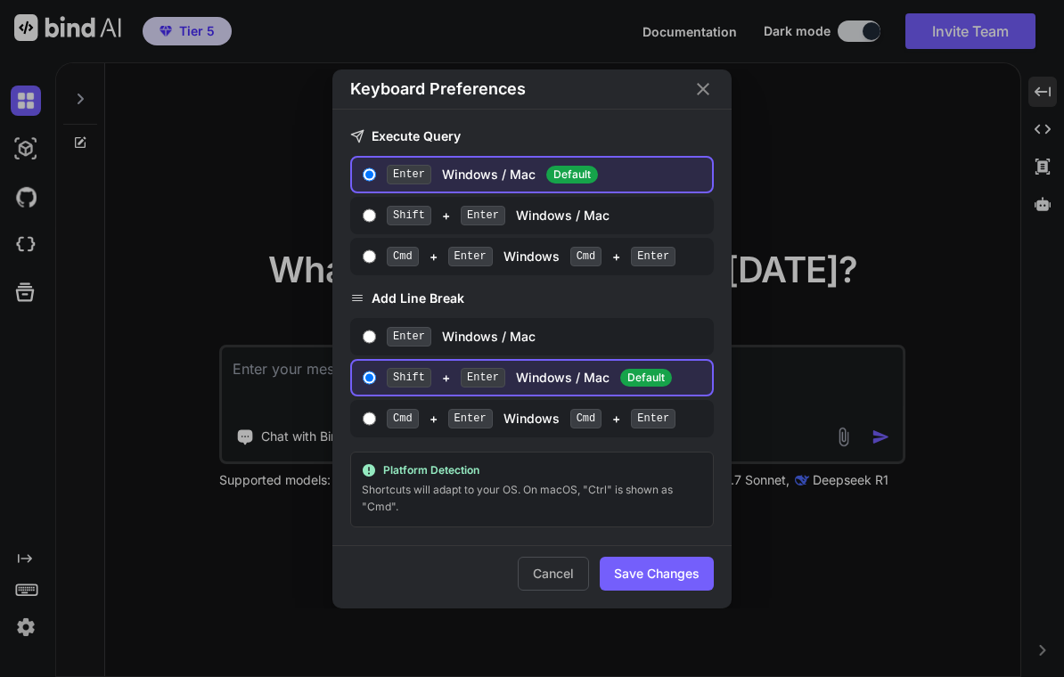
click at [560, 576] on button "Cancel" at bounding box center [553, 574] width 71 height 34
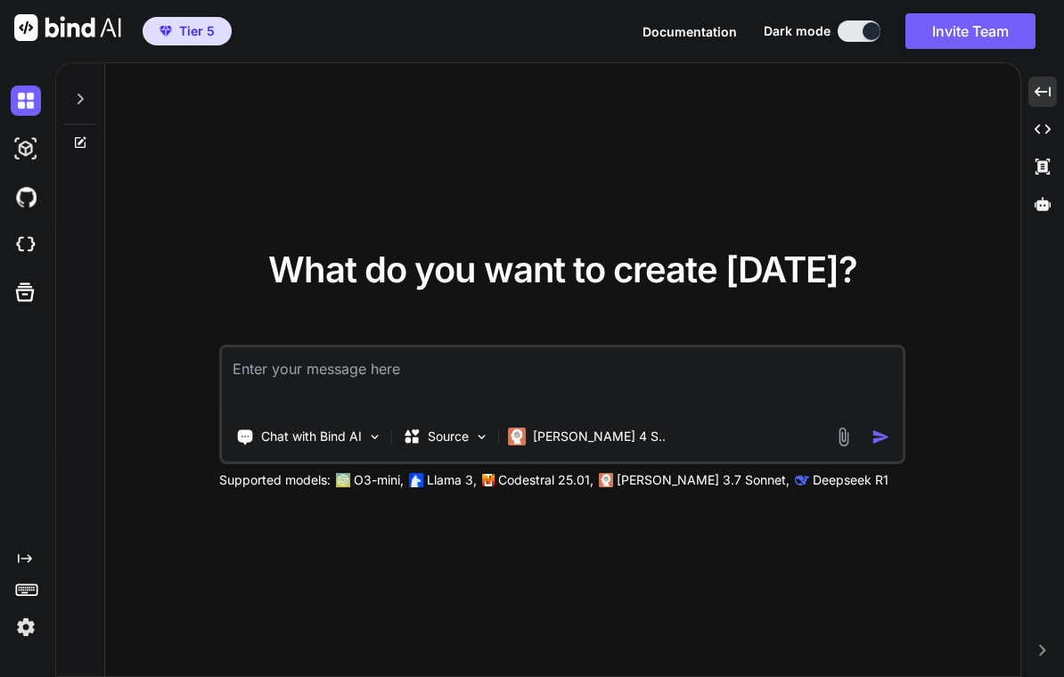
click at [33, 630] on img at bounding box center [26, 627] width 30 height 30
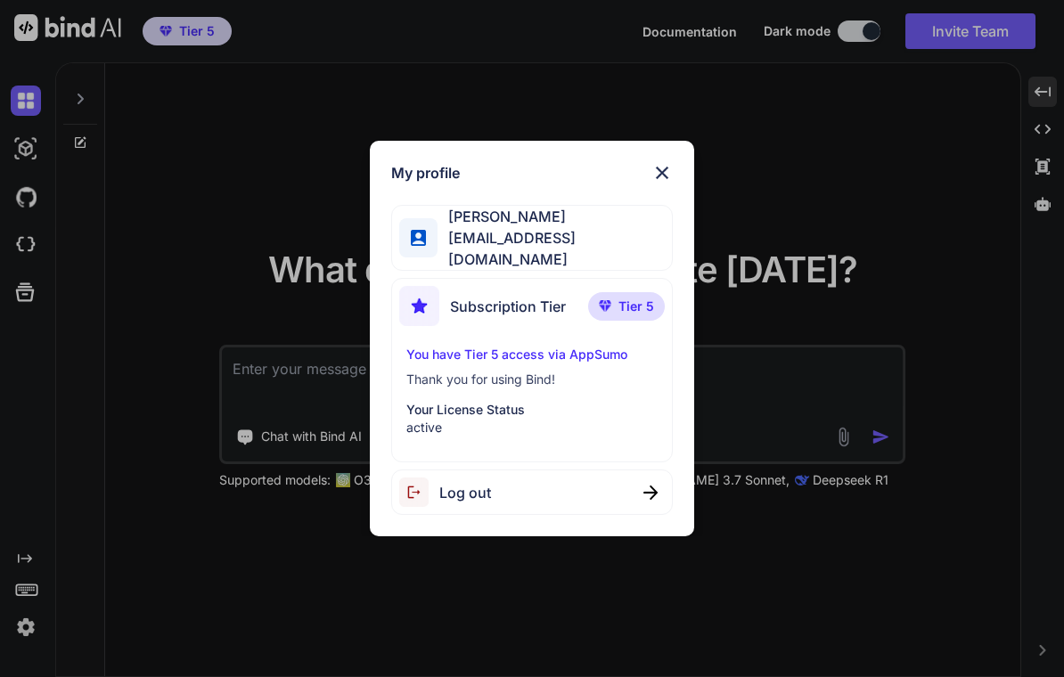
click at [666, 170] on img at bounding box center [661, 172] width 21 height 21
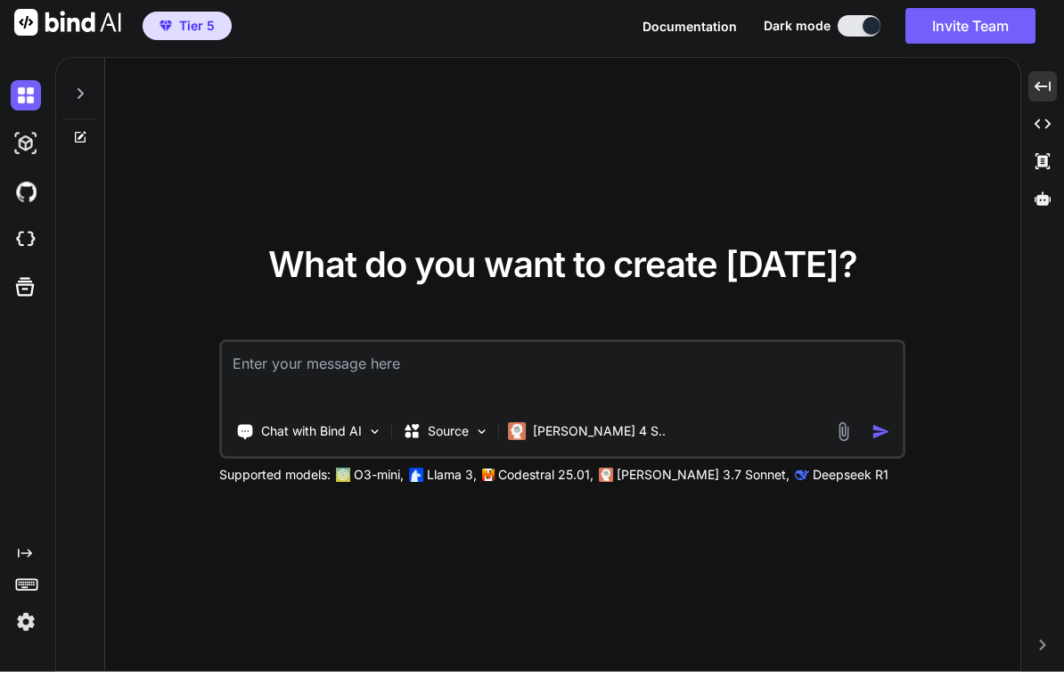
scroll to position [0, 0]
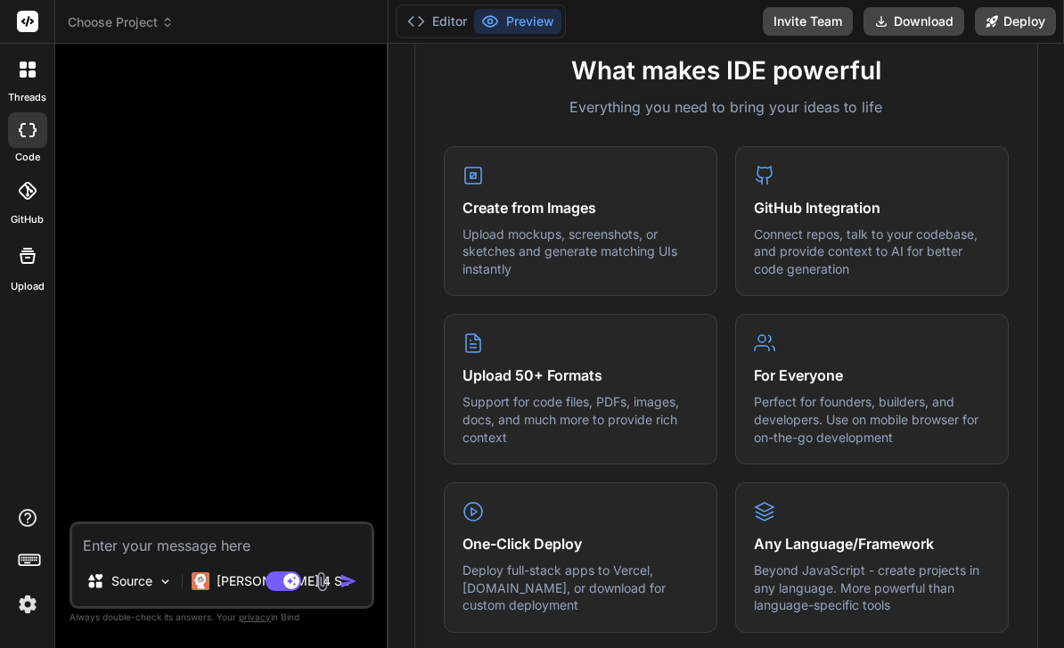
scroll to position [675, 0]
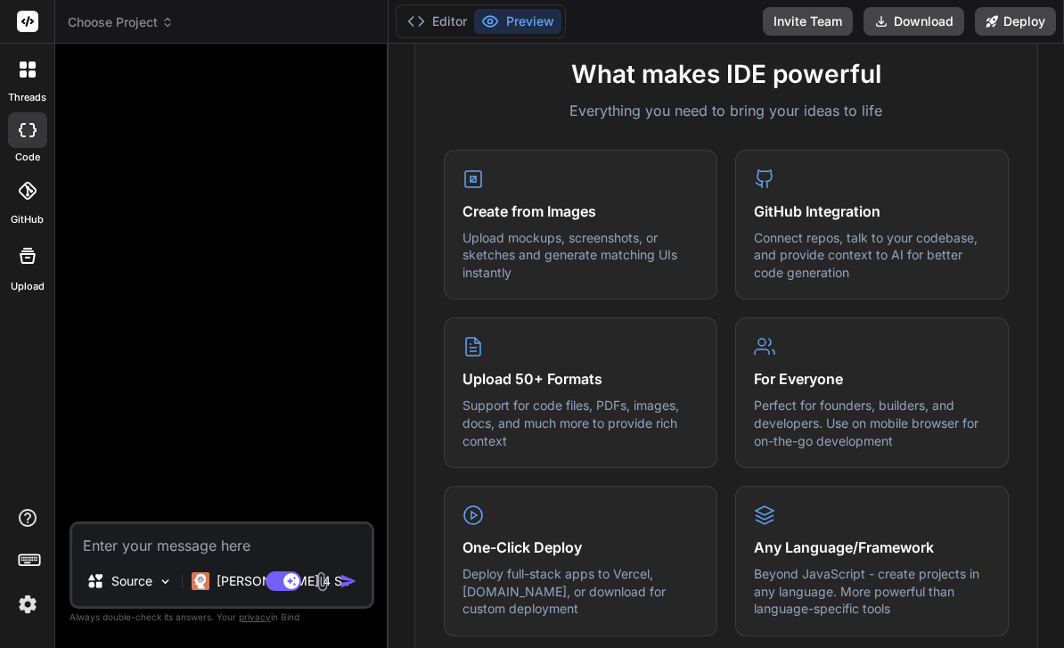
click at [616, 536] on h4 "One-Click Deploy" at bounding box center [580, 546] width 236 height 21
click at [495, 529] on div "One-Click Deploy Deploy full-stack apps to Vercel, Fly.io, or download for cust…" at bounding box center [581, 561] width 274 height 151
click at [475, 513] on icon at bounding box center [472, 514] width 21 height 21
click at [589, 540] on h4 "One-Click Deploy" at bounding box center [580, 546] width 236 height 21
click at [588, 540] on h4 "One-Click Deploy" at bounding box center [580, 546] width 236 height 21
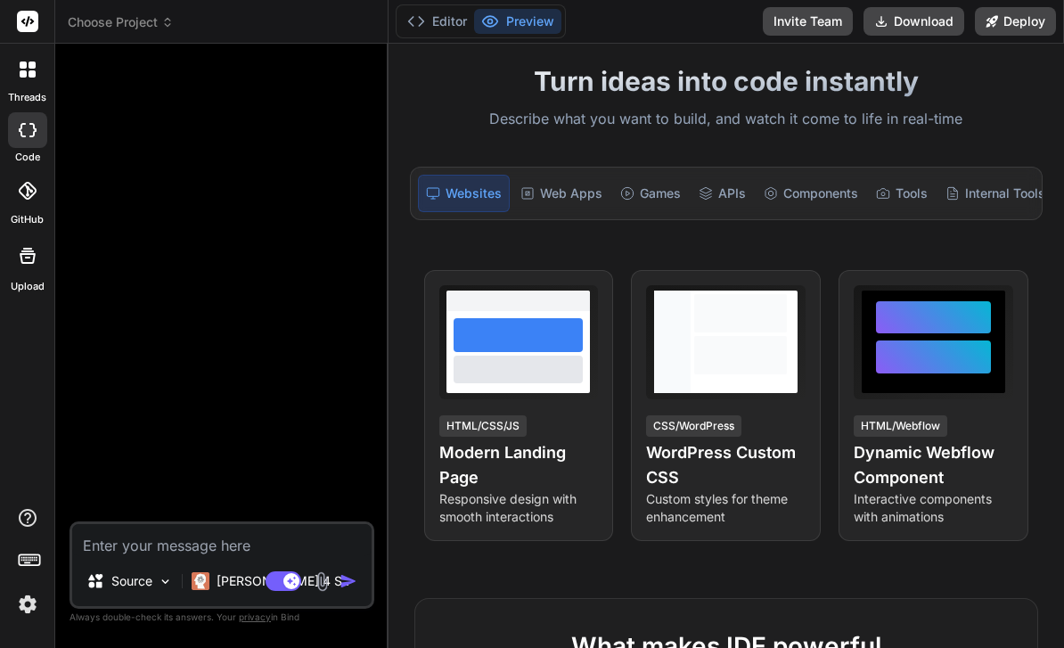
scroll to position [97, 0]
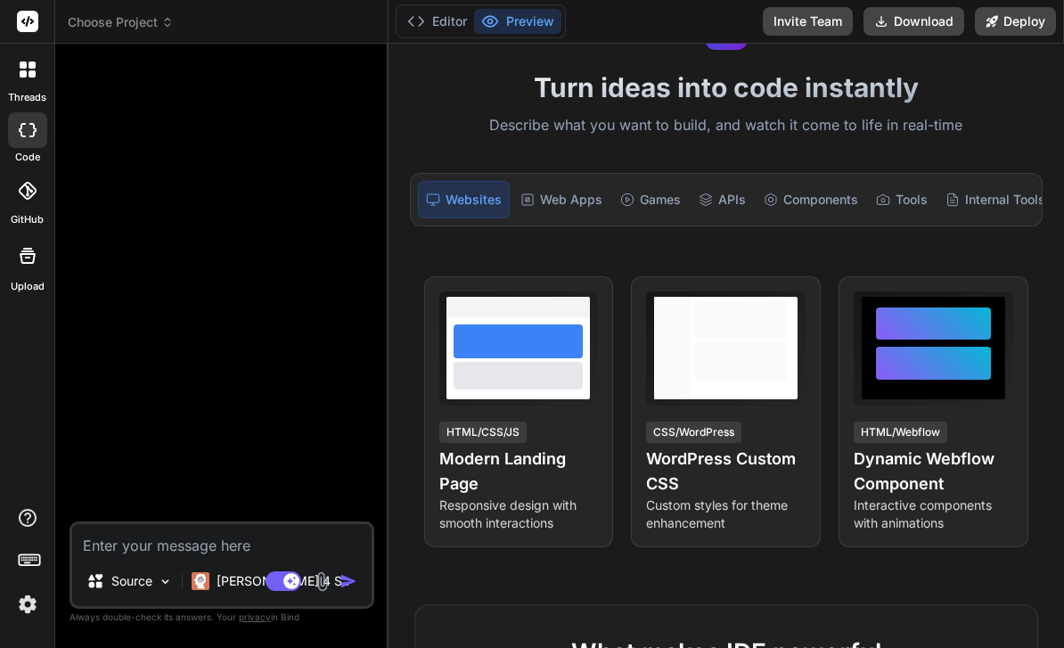
click at [561, 300] on span "View Prompt" at bounding box center [552, 300] width 77 height 18
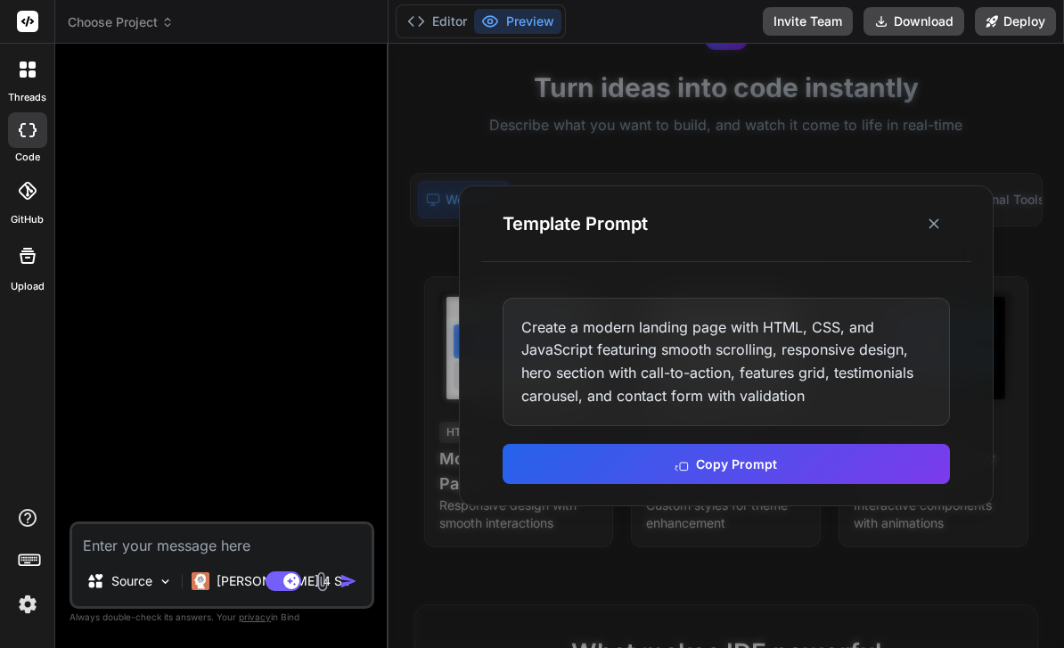
click at [742, 228] on line at bounding box center [933, 223] width 9 height 9
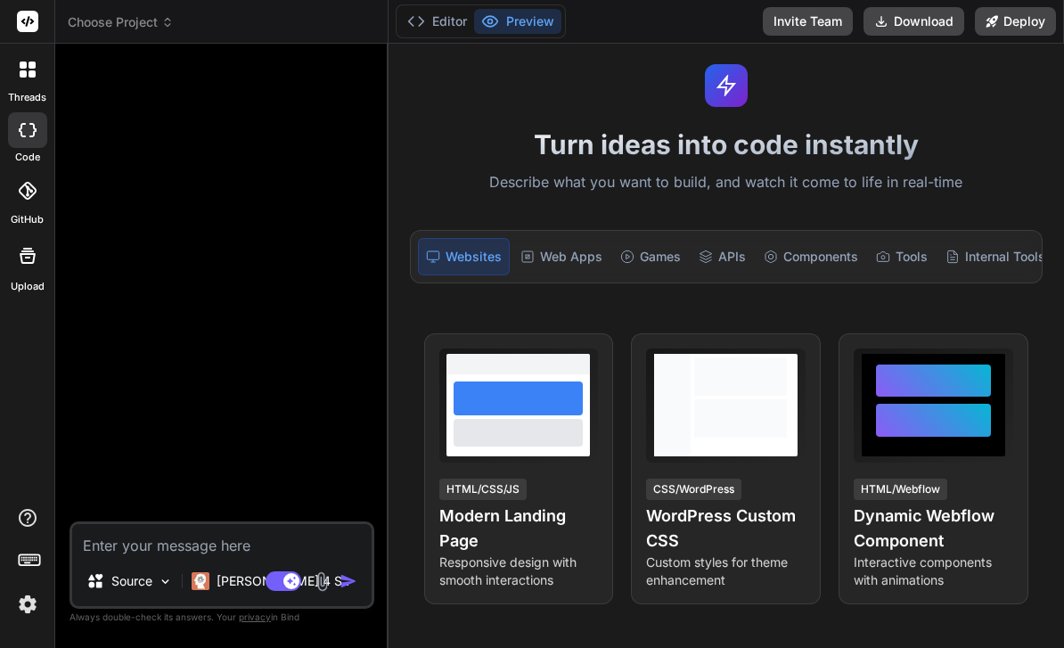
scroll to position [38, 0]
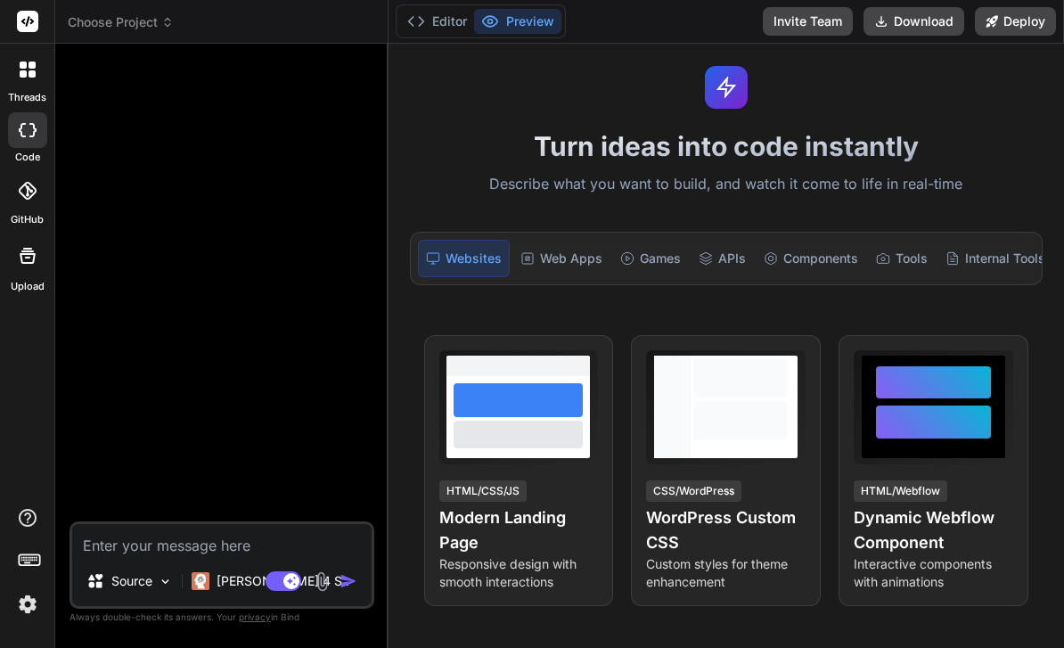
click at [584, 256] on div "Web Apps" at bounding box center [561, 258] width 96 height 37
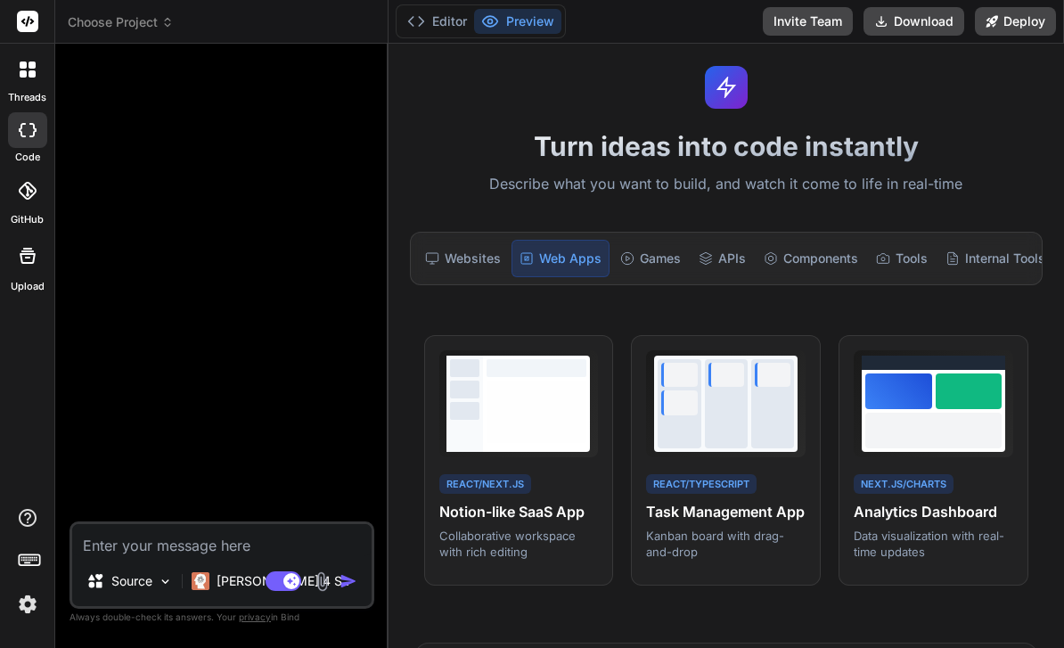
click at [655, 262] on div "Games" at bounding box center [650, 258] width 75 height 37
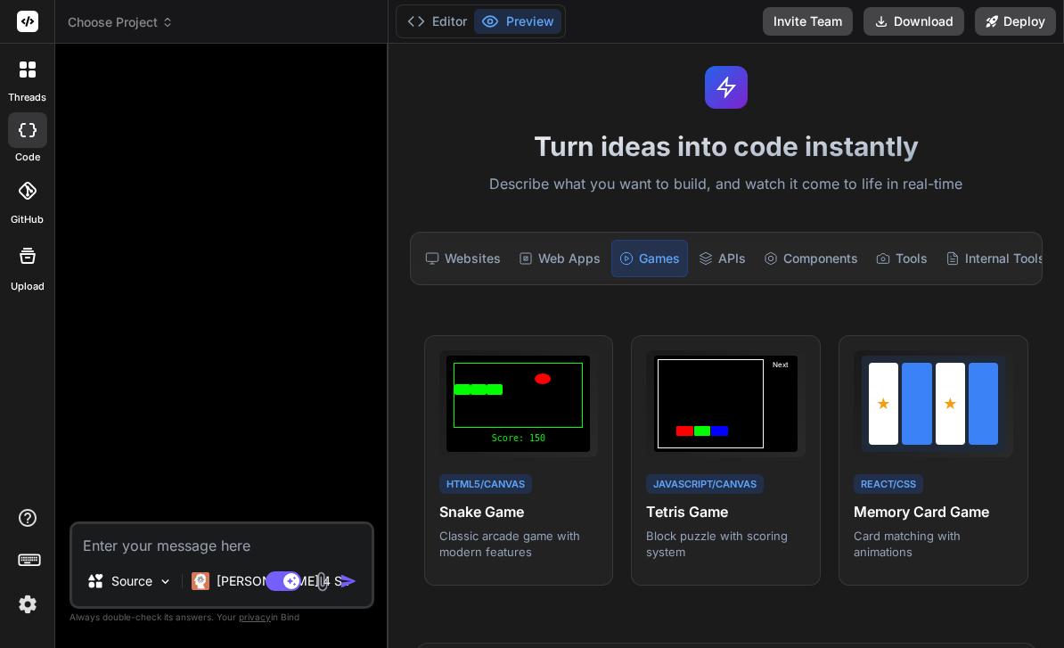
click at [740, 265] on div "APIs" at bounding box center [721, 258] width 61 height 37
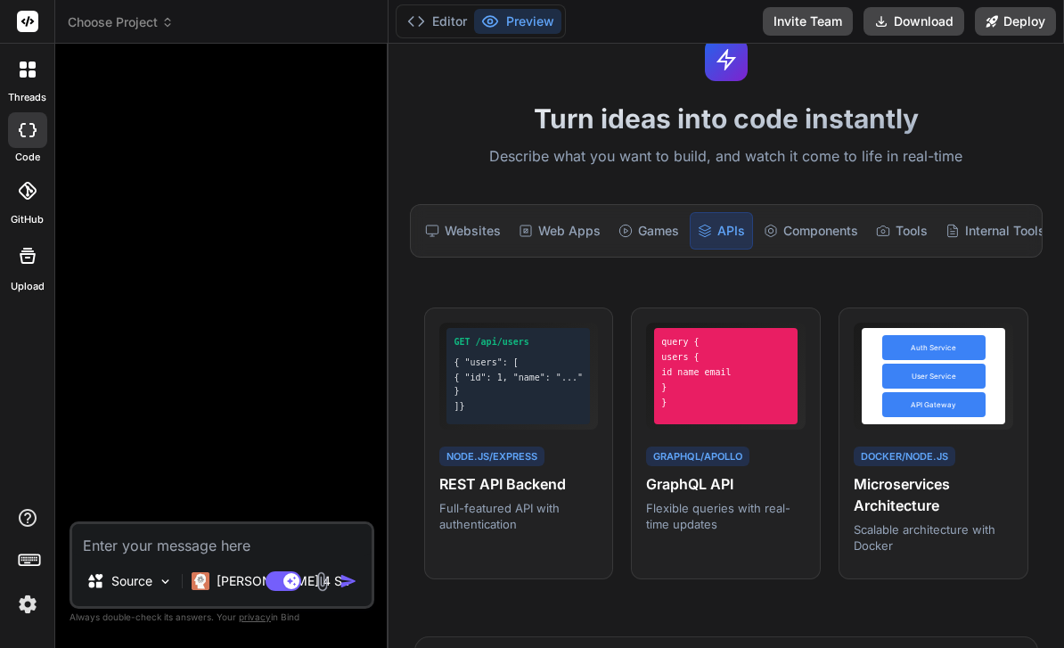
scroll to position [68, 0]
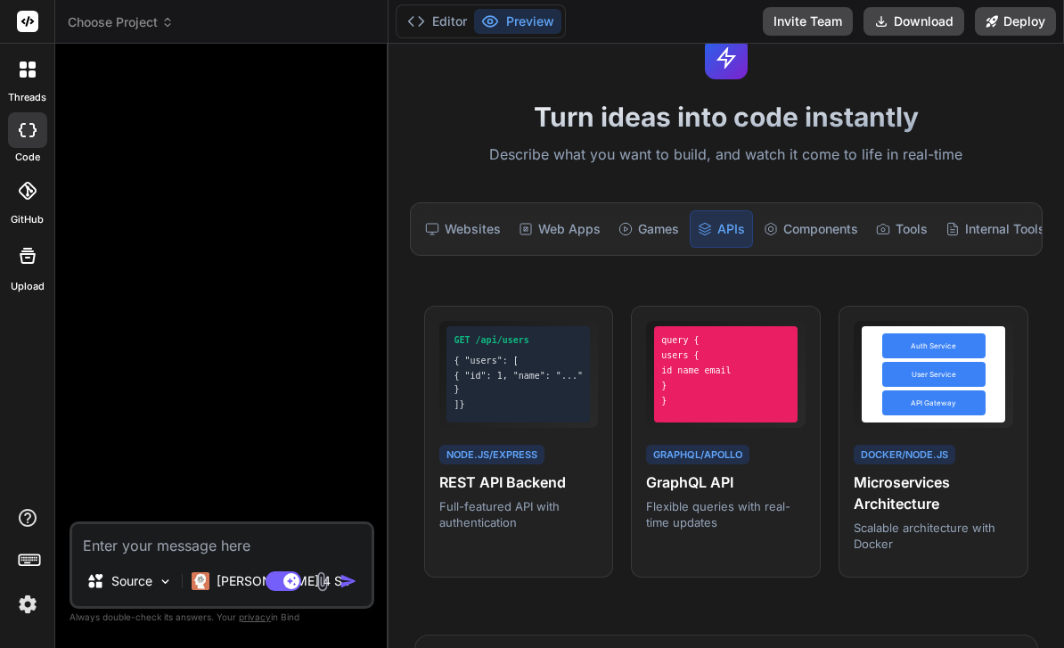
click at [742, 235] on div "Components" at bounding box center [810, 228] width 109 height 37
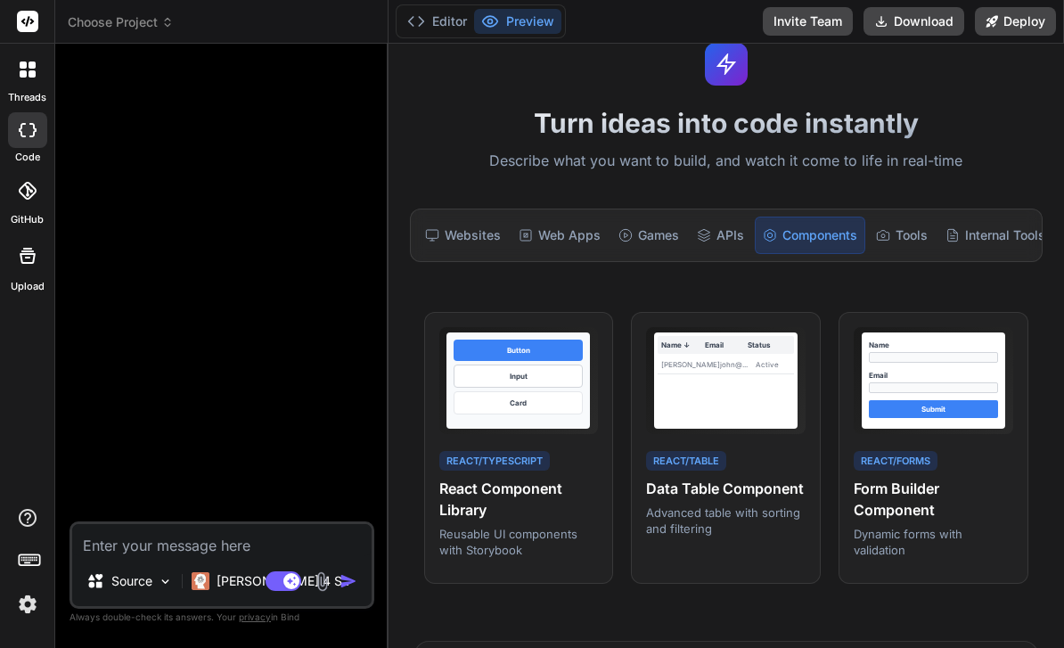
scroll to position [60, 0]
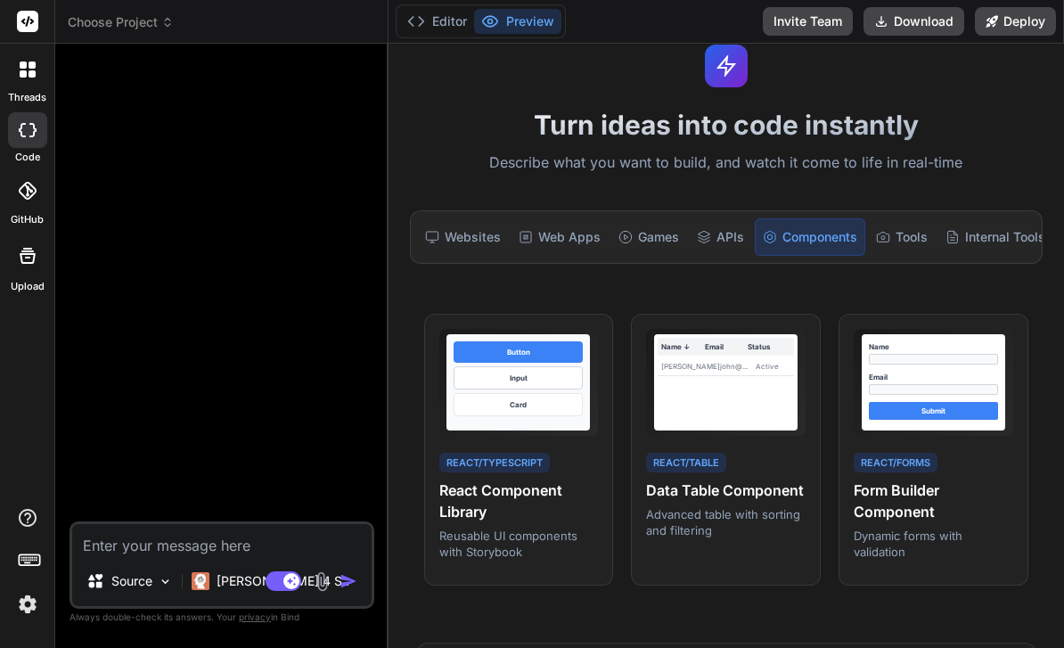
click at [742, 235] on div "Tools" at bounding box center [902, 236] width 66 height 37
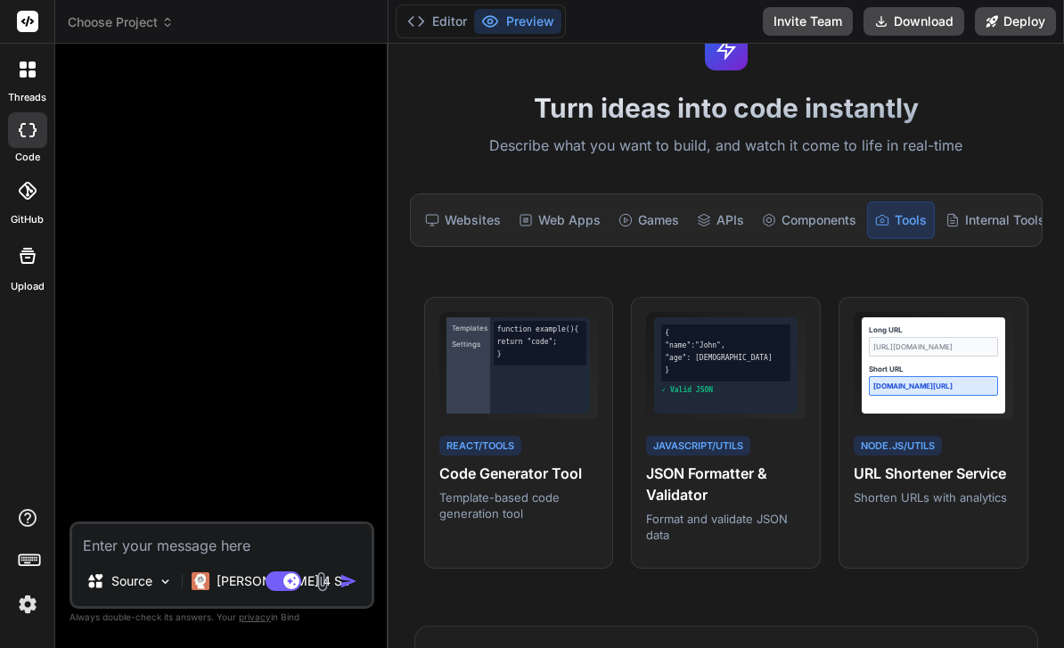
scroll to position [70, 0]
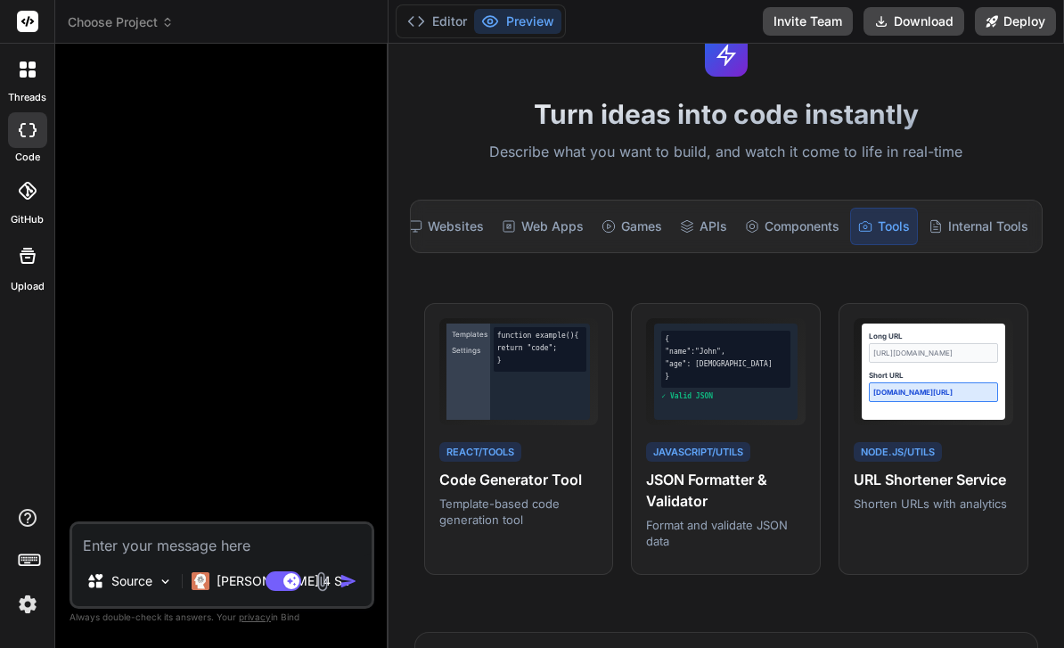
click at [742, 225] on div "Internal Tools" at bounding box center [978, 226] width 114 height 37
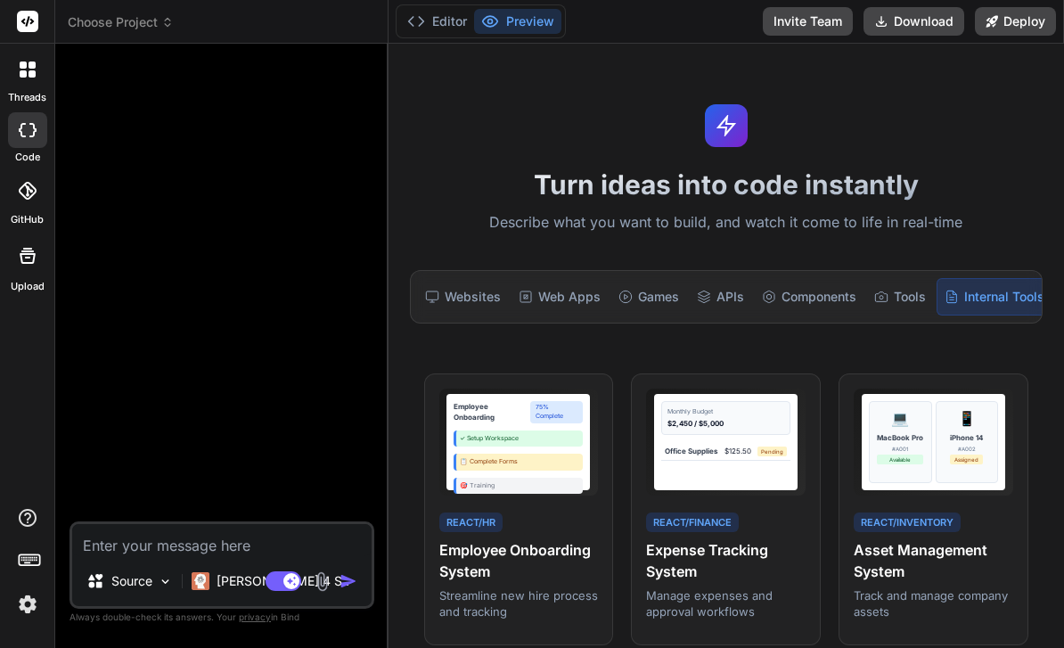
scroll to position [0, 0]
click at [576, 296] on div "Web Apps" at bounding box center [559, 296] width 96 height 37
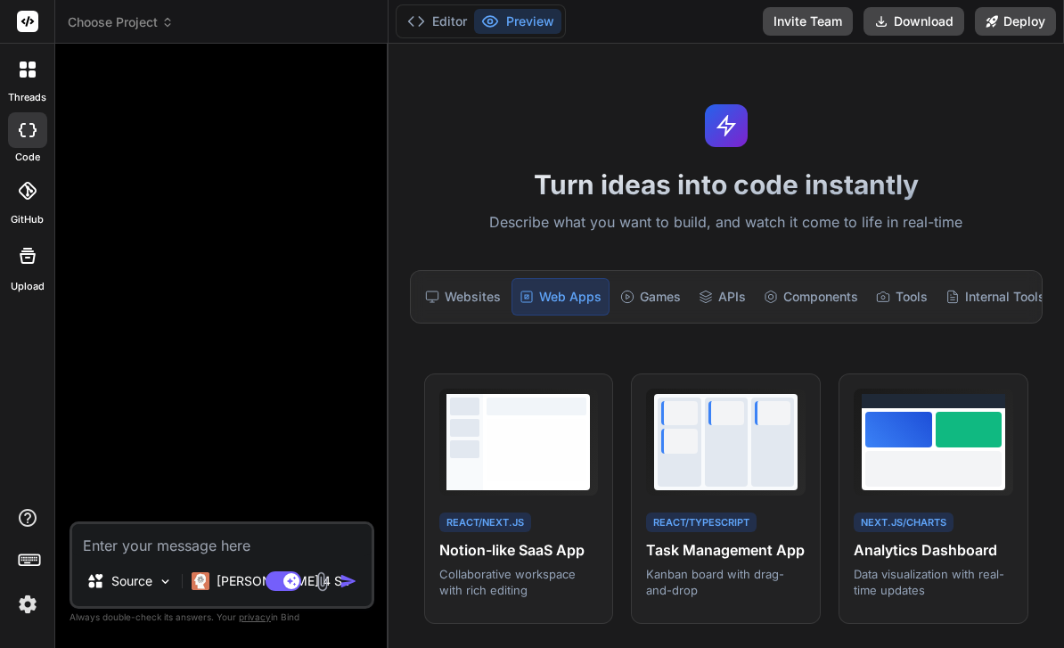
type textarea "x"
click at [35, 23] on rect at bounding box center [27, 21] width 21 height 21
click at [48, 25] on div at bounding box center [27, 22] width 54 height 44
click at [42, 20] on div at bounding box center [27, 22] width 54 height 44
click at [309, 128] on div at bounding box center [223, 289] width 301 height 463
